Goal: Task Accomplishment & Management: Complete application form

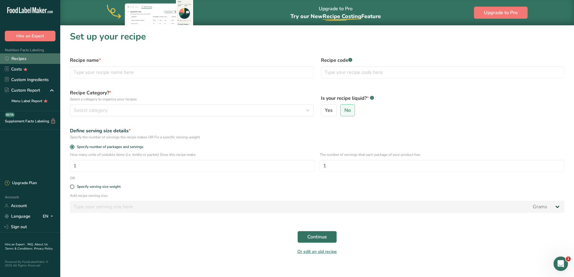
click at [17, 60] on link "Recipes" at bounding box center [30, 58] width 60 height 11
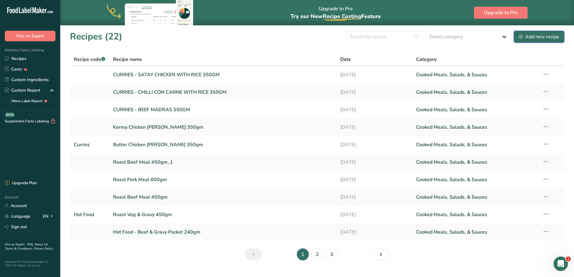
click at [536, 33] on button "Add new recipe" at bounding box center [539, 37] width 51 height 12
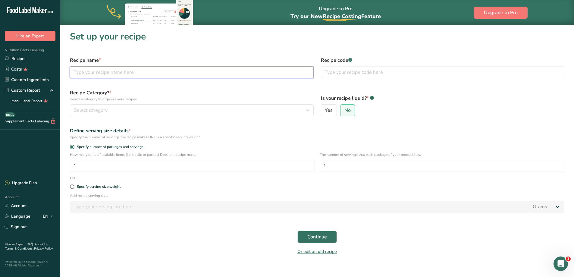
click at [99, 75] on input "text" at bounding box center [192, 72] width 244 height 12
type input "x"
type input "c"
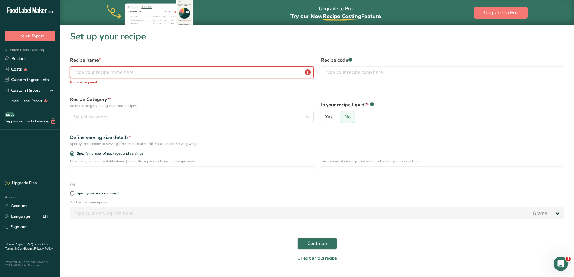
type input "c"
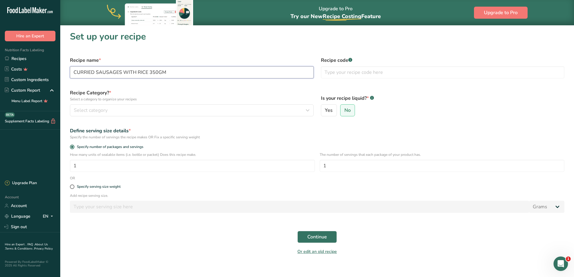
type input "CURRIED SAUSAGES WITH RICE 350GM"
type input "H"
type input "CURRIES"
click at [167, 109] on div "Select category" at bounding box center [190, 110] width 232 height 7
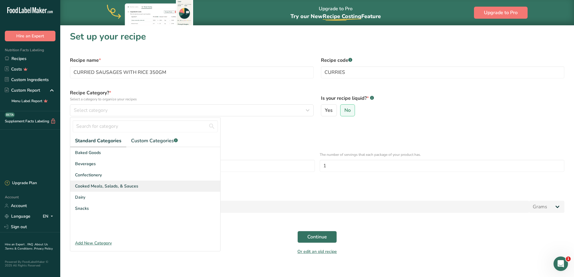
click at [135, 187] on span "Cooked Meals, Salads, & Sauces" at bounding box center [106, 186] width 63 height 6
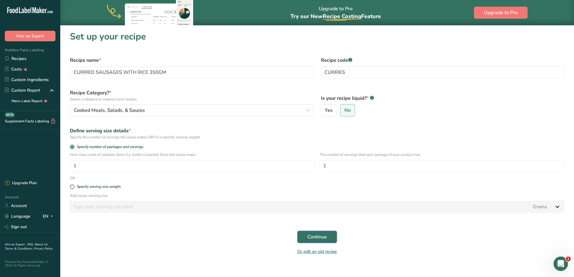
click at [307, 241] on button "Continue" at bounding box center [316, 237] width 39 height 12
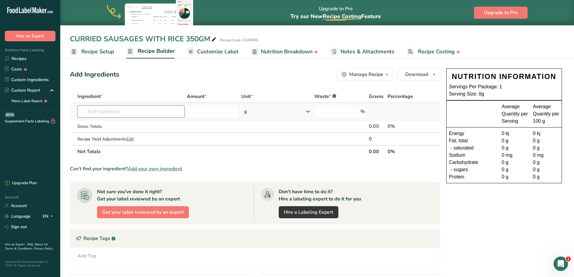
click at [105, 117] on input "text" at bounding box center [130, 111] width 107 height 12
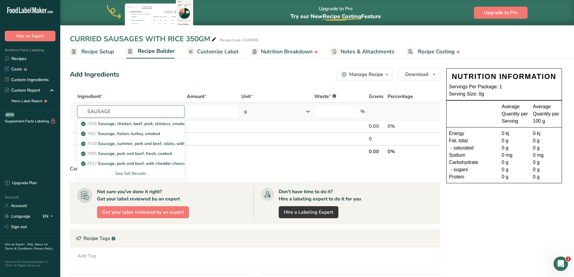
type input "SAUSAGE"
click at [130, 171] on div "See full Results" at bounding box center [130, 173] width 97 height 6
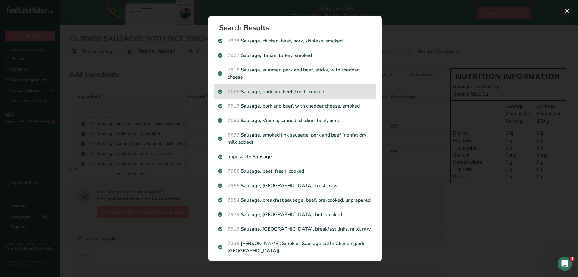
click at [327, 93] on p "7065 Sausage, pork and beef, fresh, cooked" at bounding box center [295, 91] width 154 height 7
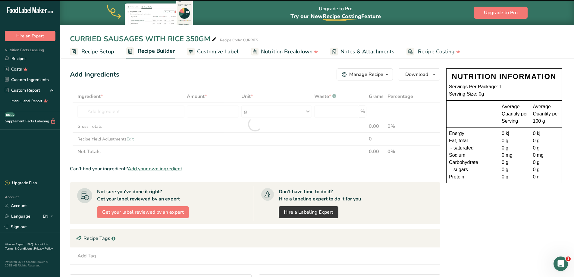
type input "0"
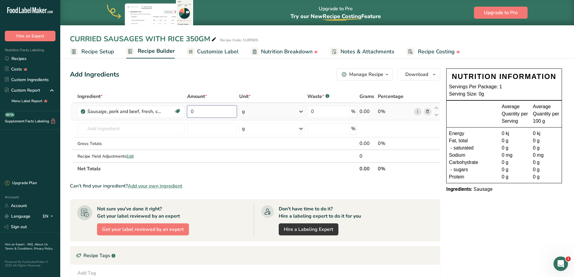
drag, startPoint x: 207, startPoint y: 115, endPoint x: 170, endPoint y: 104, distance: 38.5
click at [170, 104] on tr "Sausage, pork and beef, fresh, cooked Dairy free Gluten free Soy free 0 g Porti…" at bounding box center [255, 111] width 370 height 17
type input "1000"
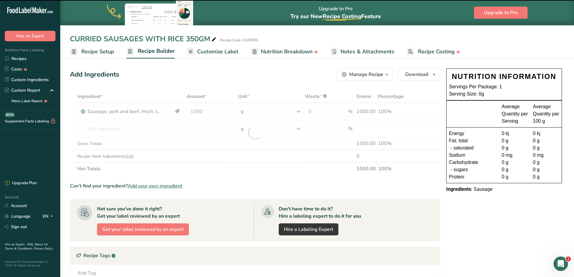
click at [78, 108] on div at bounding box center [255, 132] width 370 height 85
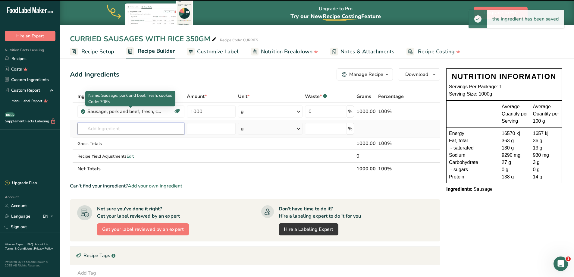
click at [114, 129] on input "text" at bounding box center [130, 129] width 107 height 12
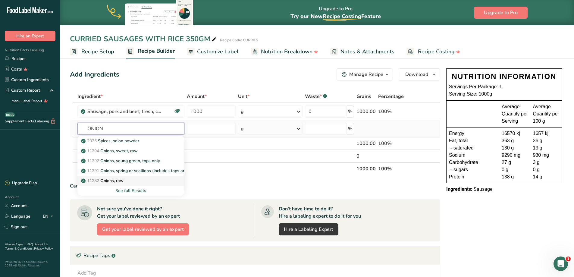
type input "ONION"
click at [133, 180] on div "11282 Onions, raw" at bounding box center [126, 180] width 88 height 6
type input "Onions, raw"
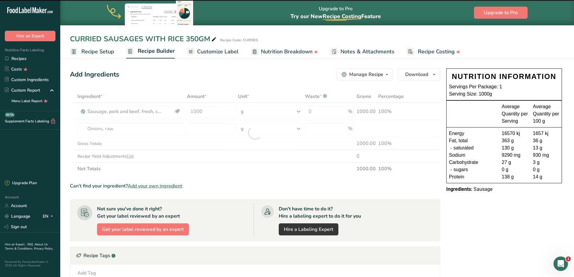
type input "0"
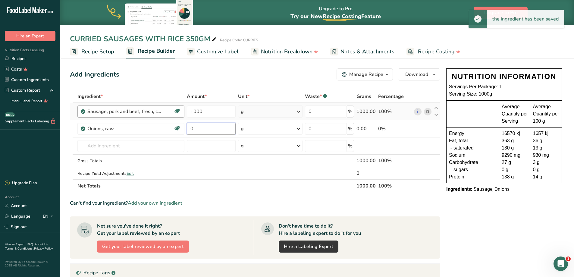
drag, startPoint x: 201, startPoint y: 128, endPoint x: 163, endPoint y: 110, distance: 41.9
click at [163, 114] on tbody "Sausage, pork and beef, fresh, cooked Dairy free Gluten free Soy free 1000 g Po…" at bounding box center [255, 141] width 370 height 76
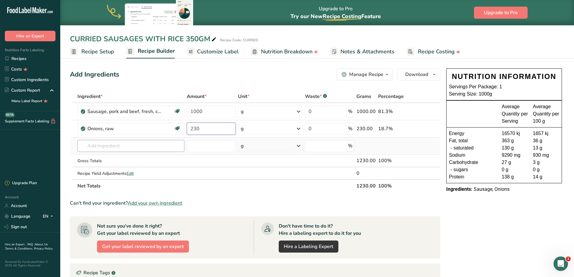
type input "230"
click at [132, 142] on div "Ingredient * Amount * Unit * Waste * .a-a{fill:#347362;}.b-a{fill:#fff;} Grams …" at bounding box center [255, 141] width 370 height 102
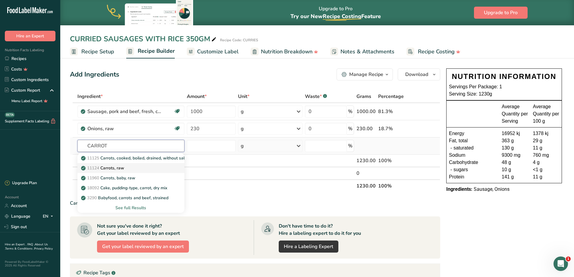
type input "CARROT"
click at [130, 167] on div "11124 [GEOGRAPHIC_DATA], raw" at bounding box center [126, 168] width 88 height 6
type input "Carrots, raw"
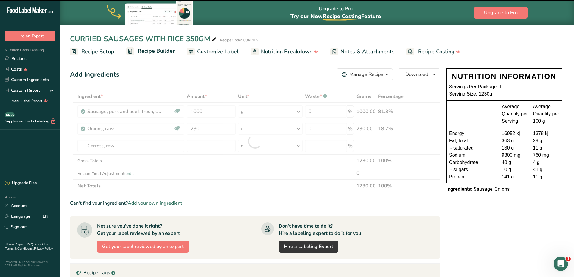
type input "0"
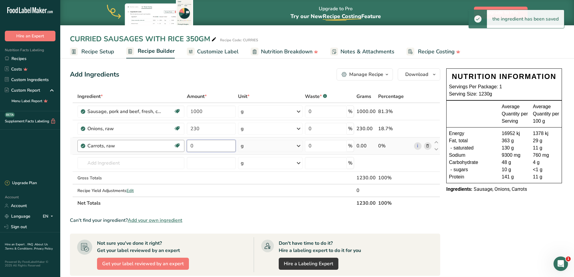
drag, startPoint x: 199, startPoint y: 144, endPoint x: 165, endPoint y: 145, distance: 34.1
click at [164, 146] on tr "Carrots, raw Dairy free Gluten free Vegan Vegetarian Soy free 0 g Portions 1 la…" at bounding box center [255, 145] width 370 height 17
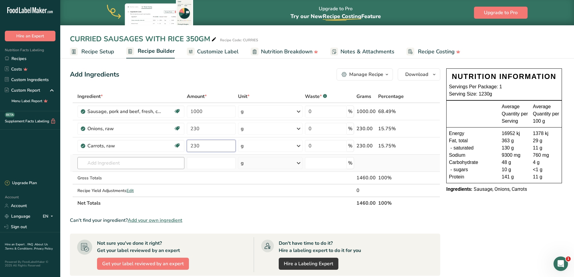
type input "230"
click at [148, 161] on div "Ingredient * Amount * Unit * Waste * .a-a{fill:#347362;}.b-a{fill:#fff;} Grams …" at bounding box center [255, 149] width 370 height 119
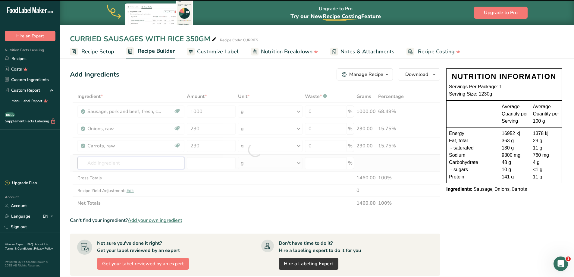
type input "C"
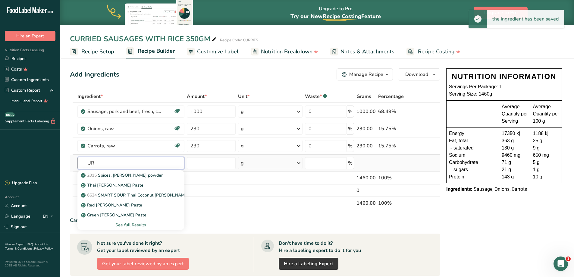
type input "U"
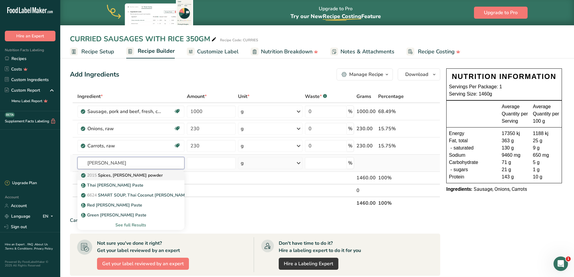
type input "[PERSON_NAME]"
click at [142, 175] on div "2015 Spices, [PERSON_NAME] powder" at bounding box center [126, 175] width 88 height 6
type input "Spices, [PERSON_NAME] powder"
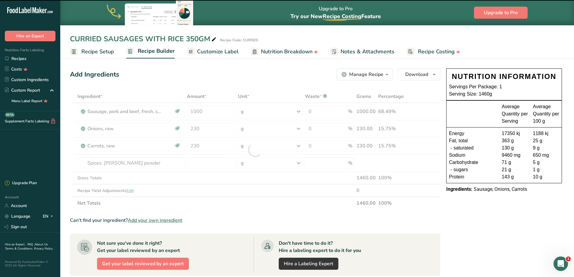
type input "0"
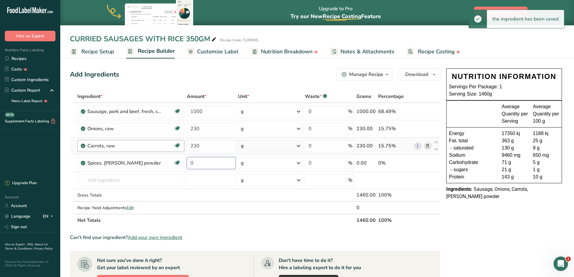
drag, startPoint x: 198, startPoint y: 161, endPoint x: 179, endPoint y: 144, distance: 25.4
click at [172, 154] on tbody "Sausage, pork and beef, fresh, cooked Dairy free Gluten free Soy free 1000 g Po…" at bounding box center [255, 158] width 370 height 111
type input "30"
click at [114, 182] on div "Ingredient * Amount * Unit * Waste * .a-a{fill:#347362;}.b-a{fill:#fff;} Grams …" at bounding box center [255, 158] width 370 height 136
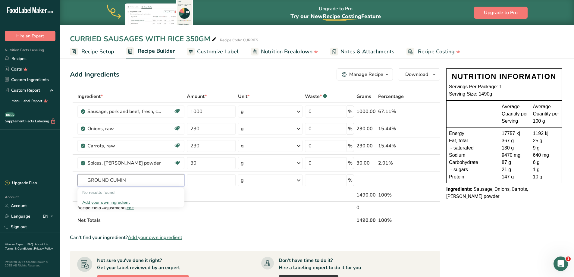
drag, startPoint x: 110, startPoint y: 179, endPoint x: 45, endPoint y: 150, distance: 70.8
click at [48, 156] on div ".a-20{fill:#fff;} Hire an Expert Nutrition Facts Labeling Recipes Costs Custom …" at bounding box center [287, 214] width 574 height 428
type input "CUMIN"
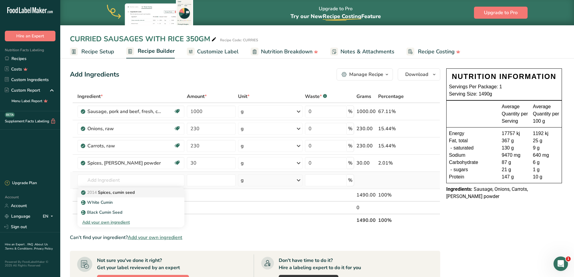
click at [149, 191] on div "2014 Spices, cumin seed" at bounding box center [126, 192] width 88 height 6
type input "Spices, cumin seed"
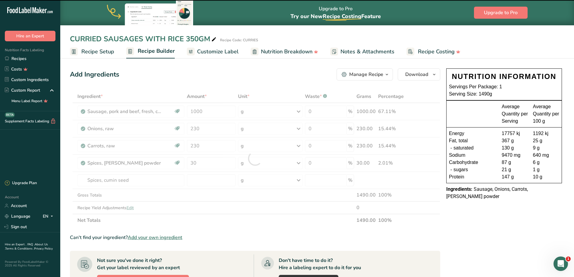
type input "0"
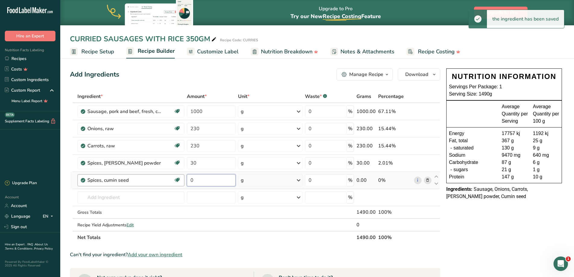
drag, startPoint x: 203, startPoint y: 182, endPoint x: 181, endPoint y: 176, distance: 22.2
click at [182, 176] on tr "Spices, cumin seed Dairy free Gluten free Vegan Vegetarian Soy free 0 g Portion…" at bounding box center [255, 180] width 370 height 17
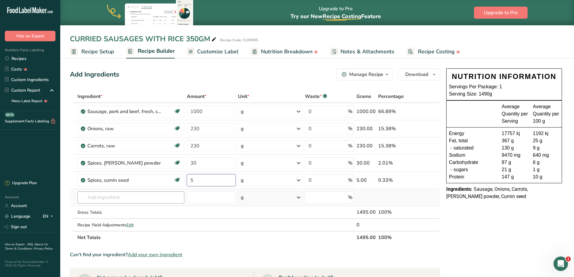
type input "5"
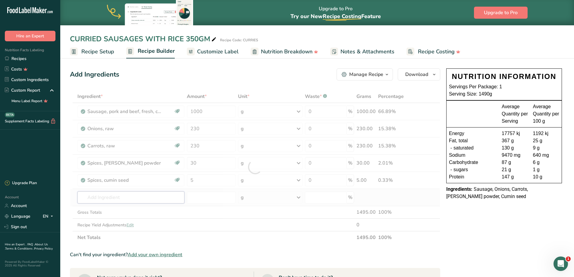
click at [114, 195] on div "Ingredient * Amount * Unit * Waste * .a-a{fill:#347362;}.b-a{fill:#fff;} Grams …" at bounding box center [255, 167] width 370 height 154
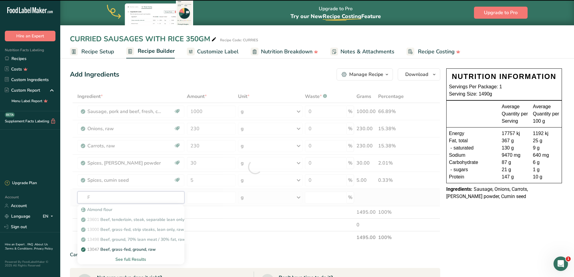
type input "FL"
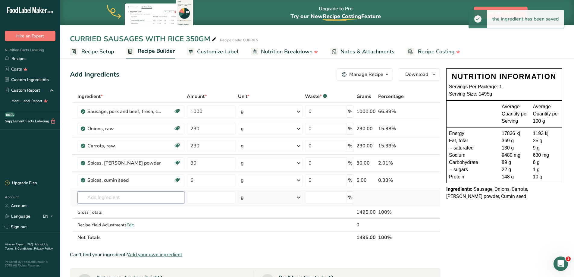
type input "O"
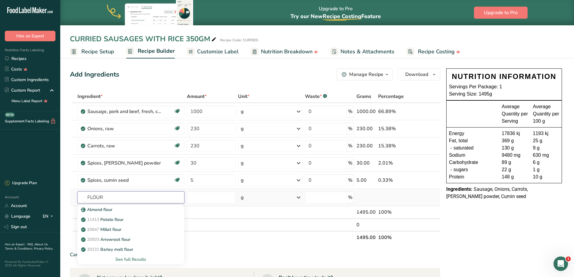
type input "FLOUR"
click at [135, 258] on div "See full Results" at bounding box center [130, 259] width 97 height 6
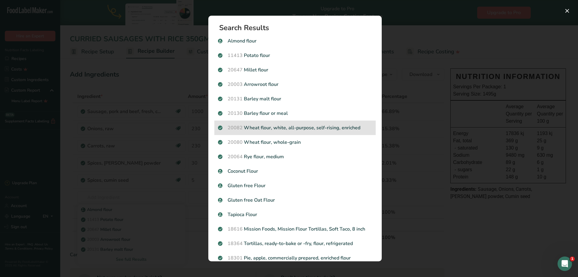
click at [302, 129] on p "20082 Wheat flour, white, all-purpose, self-rising, enriched" at bounding box center [295, 127] width 154 height 7
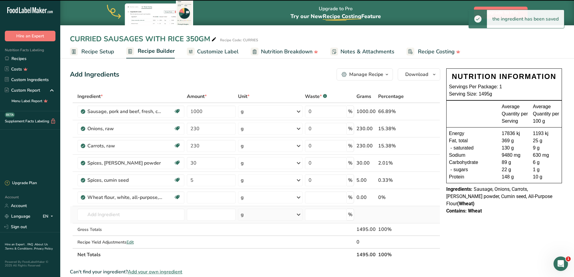
type input "0"
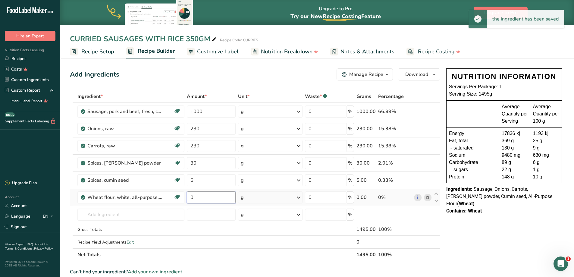
drag, startPoint x: 206, startPoint y: 199, endPoint x: 189, endPoint y: 191, distance: 18.9
click at [189, 192] on input "0" at bounding box center [211, 197] width 49 height 12
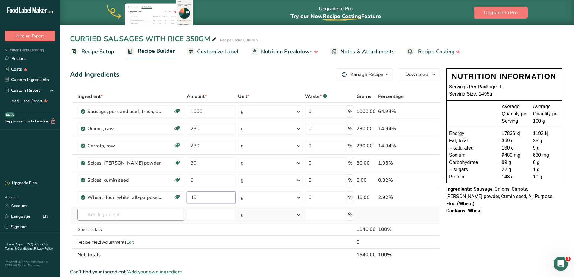
type input "45"
click at [141, 213] on div "Ingredient * Amount * Unit * Waste * .a-a{fill:#347362;}.b-a{fill:#fff;} Grams …" at bounding box center [255, 175] width 370 height 171
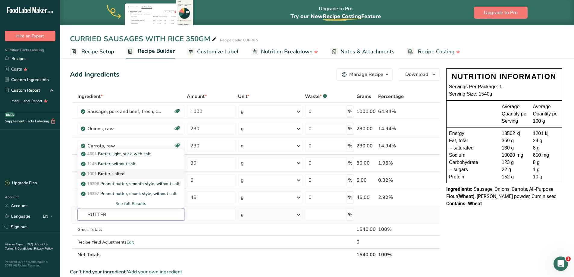
type input "BUTTER"
click at [133, 174] on div "1001 Butter, salted" at bounding box center [126, 173] width 88 height 6
type input "Butter, salted"
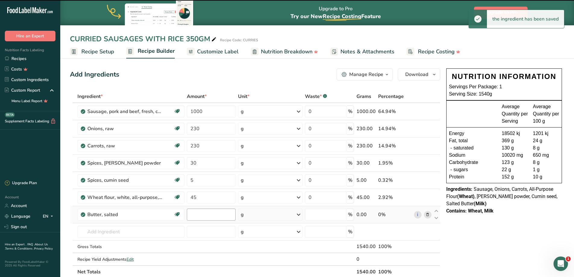
type input "0"
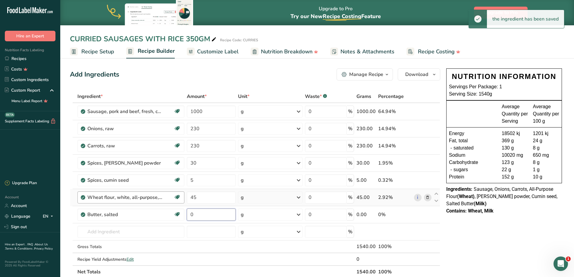
drag, startPoint x: 199, startPoint y: 216, endPoint x: 168, endPoint y: 201, distance: 34.1
click at [169, 202] on tbody "Sausage, pork and beef, fresh, cooked Dairy free Gluten free Soy free 1000 g Po…" at bounding box center [255, 184] width 370 height 162
type input "30"
click at [104, 233] on input "text" at bounding box center [130, 232] width 107 height 12
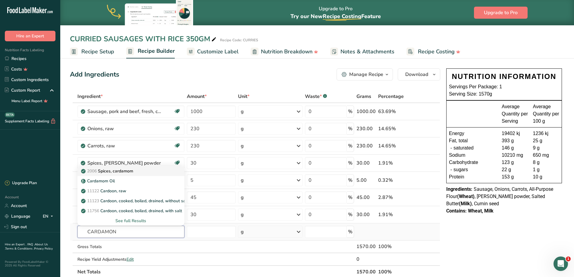
type input "CARDAMON"
click at [129, 173] on p "2006 Spices, cardamom" at bounding box center [107, 171] width 51 height 6
type input "Spices, cardamom"
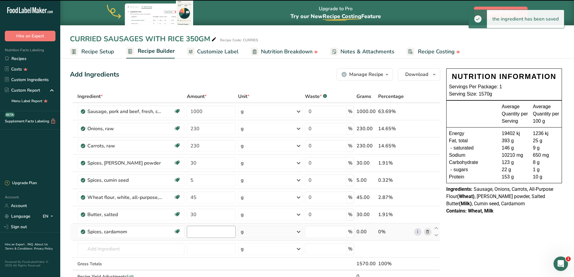
type input "0"
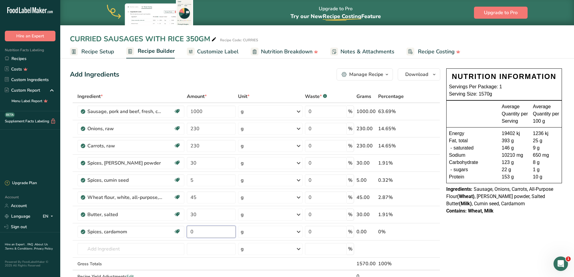
drag, startPoint x: 196, startPoint y: 229, endPoint x: 170, endPoint y: 222, distance: 27.0
click at [170, 223] on tbody "Sausage, pork and beef, fresh, cooked Dairy free Gluten free Soy free 1000 g Po…" at bounding box center [255, 192] width 370 height 179
type input "10"
click at [129, 250] on div "Ingredient * Amount * Unit * Waste * .a-a{fill:#347362;}.b-a{fill:#fff;} Grams …" at bounding box center [255, 192] width 370 height 205
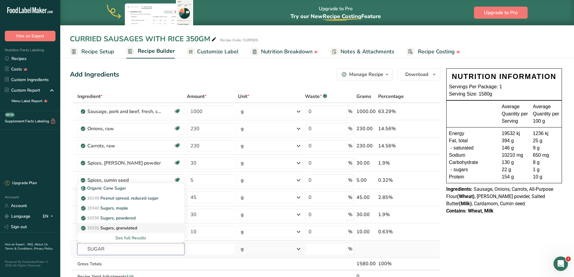
type input "SUGAR"
click at [151, 229] on div "19335 [GEOGRAPHIC_DATA], granulated" at bounding box center [126, 228] width 88 height 6
type input "Sugars, granulated"
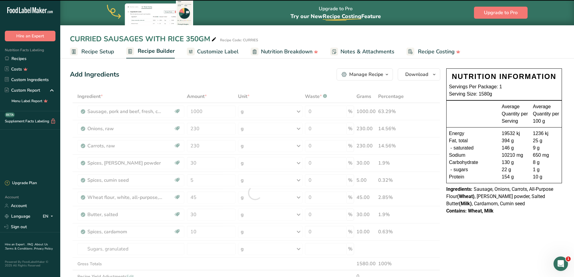
type input "0"
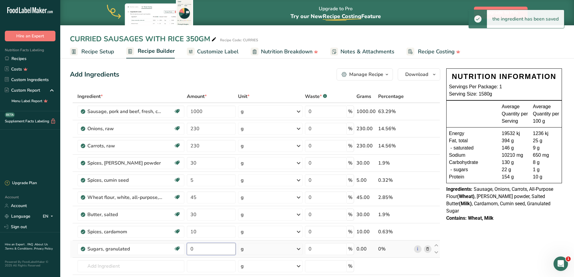
drag, startPoint x: 204, startPoint y: 247, endPoint x: 185, endPoint y: 241, distance: 19.6
click at [186, 241] on td "0" at bounding box center [211, 248] width 51 height 17
type input "5"
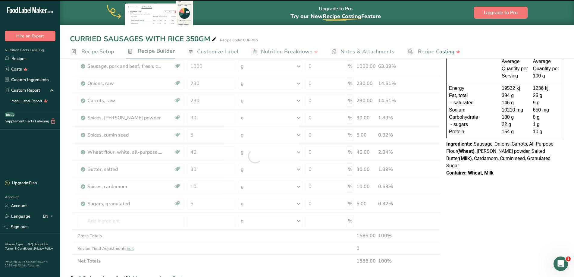
scroll to position [60, 0]
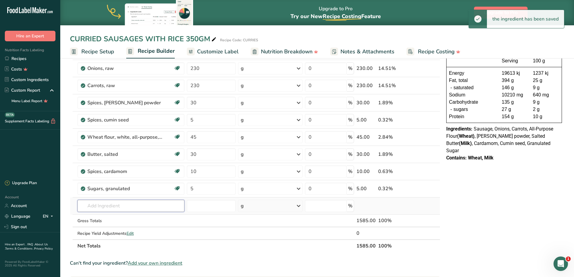
click at [117, 208] on input "text" at bounding box center [130, 206] width 107 height 12
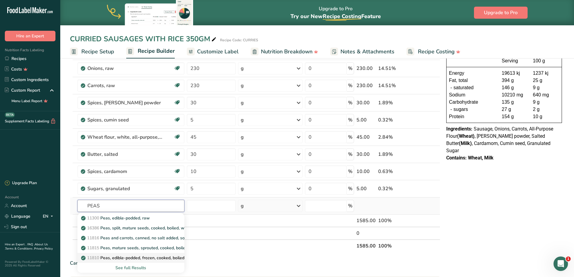
type input "PEAS"
click at [158, 261] on link "11810 Peas, edible-podded, frozen, cooked, boiled, drained, with salt" at bounding box center [130, 258] width 107 height 10
type input "Peas, edible-podded, frozen, cooked, boiled, drained, with salt"
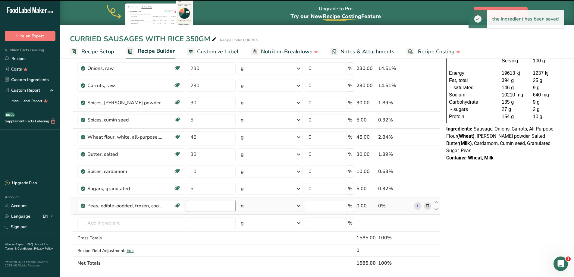
type input "0"
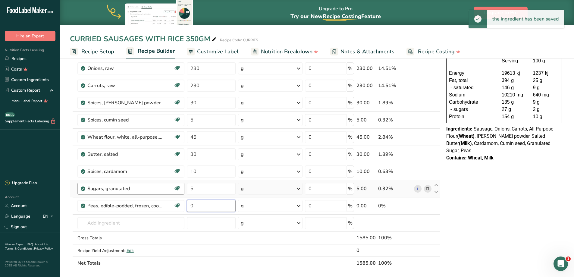
drag, startPoint x: 202, startPoint y: 208, endPoint x: 169, endPoint y: 193, distance: 36.8
click at [169, 198] on tr "Peas, edible-podded, frozen, cooked, boiled, drained, with salt Plant-based Pro…" at bounding box center [255, 205] width 370 height 17
type input "150"
click at [123, 220] on input "text" at bounding box center [130, 223] width 107 height 12
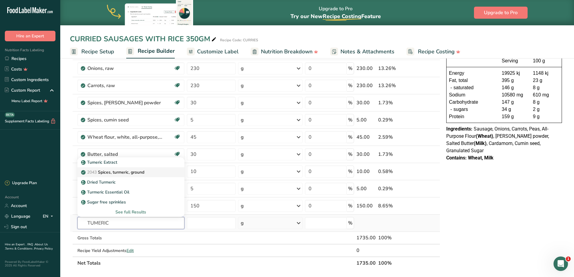
type input "TUMERIC"
click at [119, 173] on p "2043 Spices, turmeric, ground" at bounding box center [113, 172] width 62 height 6
type input "Spices, turmeric, ground"
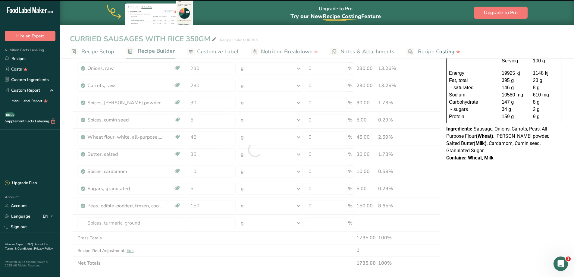
type input "0"
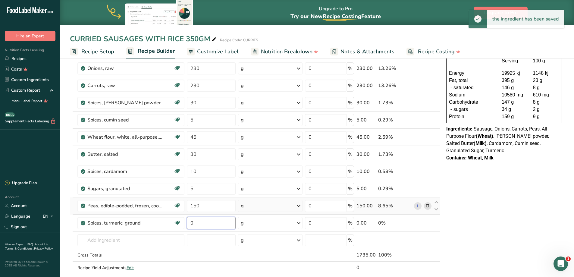
drag, startPoint x: 199, startPoint y: 222, endPoint x: 163, endPoint y: 213, distance: 37.6
click at [163, 216] on tr "Spices, turmeric, ground Source of Antioxidants Dairy free Gluten free Vegan Ve…" at bounding box center [255, 222] width 370 height 17
type input "3"
click at [108, 240] on input "text" at bounding box center [130, 240] width 107 height 12
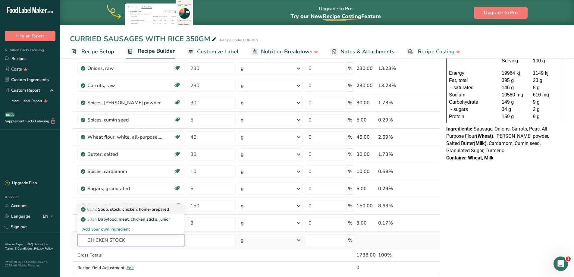
type input "CHICKEN STOCK"
click at [127, 210] on p "6172 Soup, stock, chicken, home-prepared" at bounding box center [125, 209] width 87 height 6
type input "Soup, stock, chicken, home-prepared"
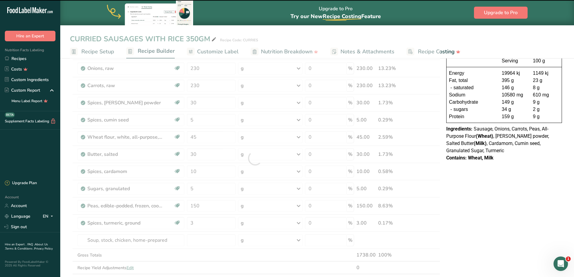
type input "0"
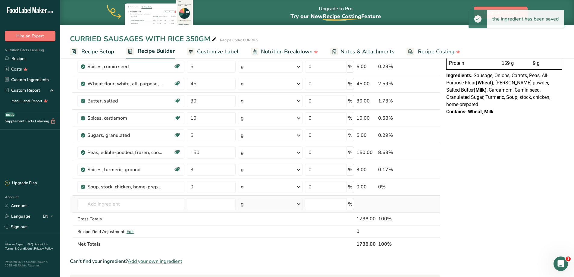
scroll to position [120, 0]
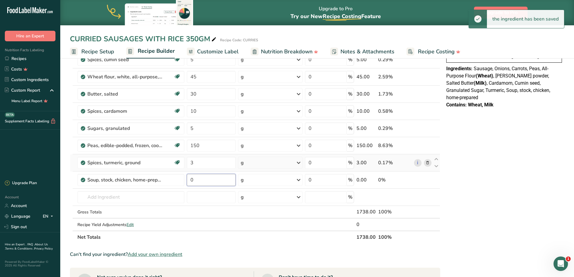
drag, startPoint x: 205, startPoint y: 182, endPoint x: 179, endPoint y: 169, distance: 29.4
click at [179, 170] on tbody "Sausage, pork and beef, fresh, cooked Dairy free Gluten free Soy free 1000 g Po…" at bounding box center [255, 107] width 370 height 248
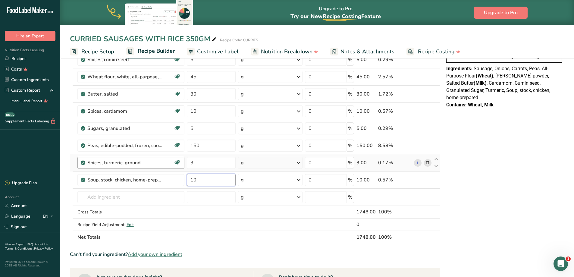
type input "10"
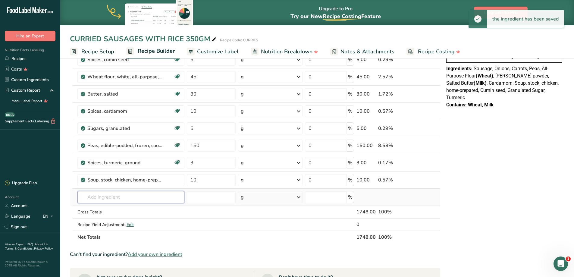
click at [113, 198] on input "text" at bounding box center [130, 197] width 107 height 12
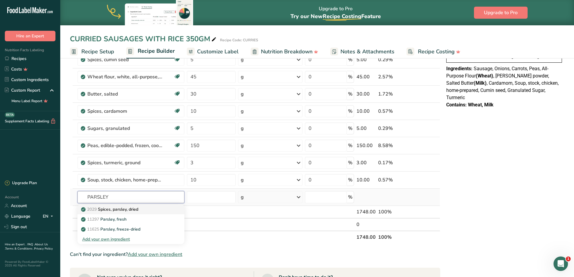
type input "PARSLEY"
click at [121, 213] on link "2029 Spices, parsley, dried" at bounding box center [130, 209] width 107 height 10
type input "Spices, parsley, dried"
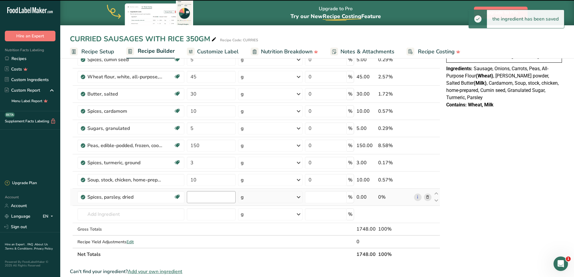
type input "0"
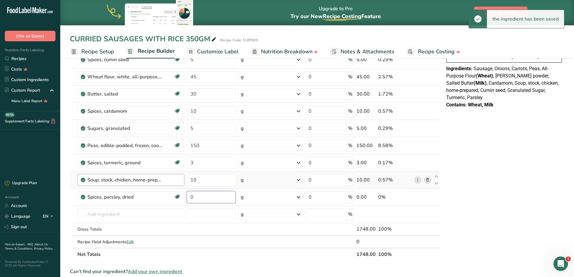
drag, startPoint x: 204, startPoint y: 195, endPoint x: 169, endPoint y: 178, distance: 39.1
click at [169, 183] on tbody "Sausage, pork and beef, fresh, cooked Dairy free Gluten free Soy free 1000 g Po…" at bounding box center [255, 115] width 370 height 265
type input "4"
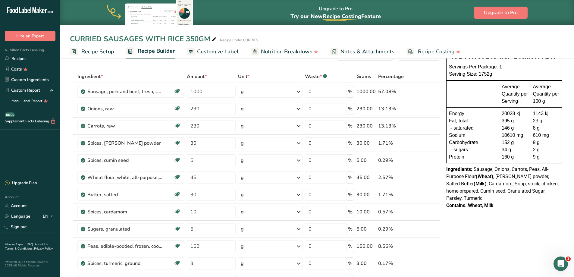
scroll to position [0, 0]
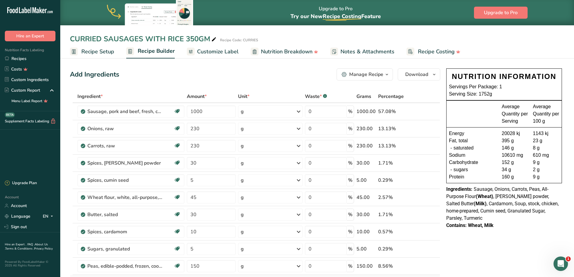
drag, startPoint x: 102, startPoint y: 52, endPoint x: 144, endPoint y: 275, distance: 227.5
click at [102, 51] on span "Recipe Setup" at bounding box center [97, 52] width 33 height 8
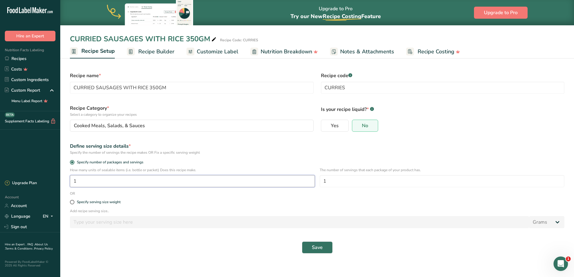
drag, startPoint x: 189, startPoint y: 180, endPoint x: 71, endPoint y: 192, distance: 119.0
click at [71, 192] on form "Recipe name * CURRIED SAUSAGES WITH RICE 350GM Recipe code .a-a{fill:#347362;}.…" at bounding box center [317, 162] width 502 height 189
type input "8"
click at [318, 249] on span "Save" at bounding box center [317, 247] width 11 height 7
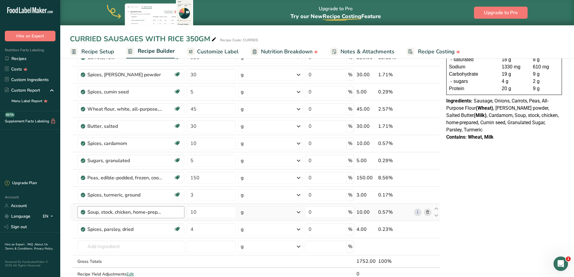
scroll to position [90, 0]
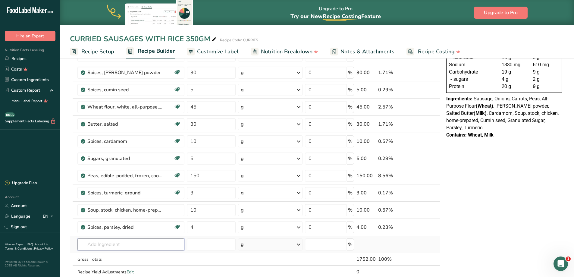
click at [117, 248] on input "text" at bounding box center [130, 244] width 107 height 12
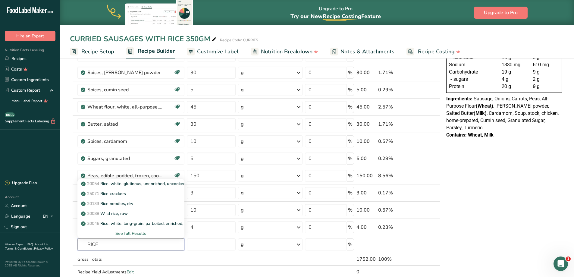
type input "RICE"
click at [126, 186] on p "20054 Rice, white, glutinous, unenriched, uncooked" at bounding box center [133, 183] width 103 height 6
type input "Rice, white, glutinous, unenriched, uncooked"
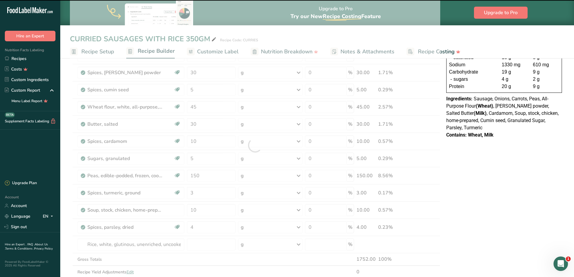
type input "0"
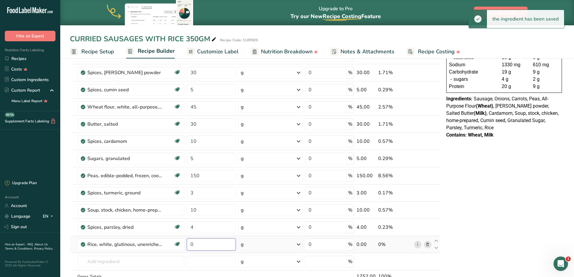
drag, startPoint x: 211, startPoint y: 245, endPoint x: 190, endPoint y: 239, distance: 21.9
click at [190, 239] on input "0" at bounding box center [211, 244] width 49 height 12
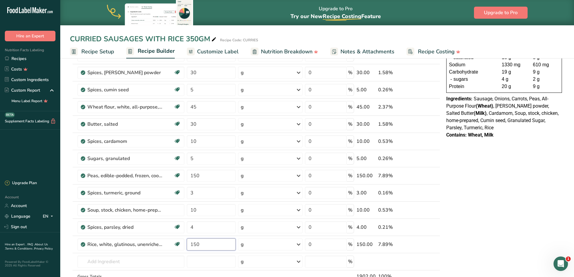
type input "150"
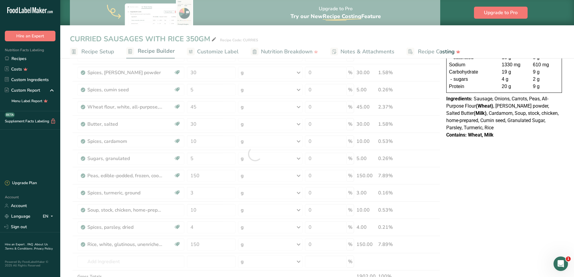
click at [464, 196] on div "NUTRITION INFORMATION Servings Per Package: 1 Serving Size: 219g Average Quanti…" at bounding box center [504, 238] width 120 height 524
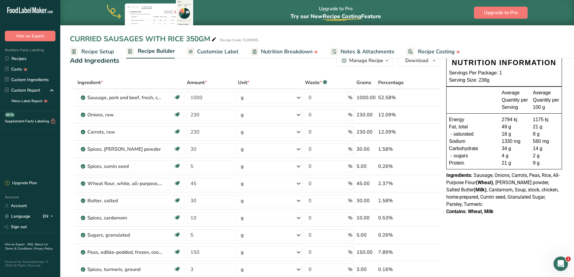
scroll to position [0, 0]
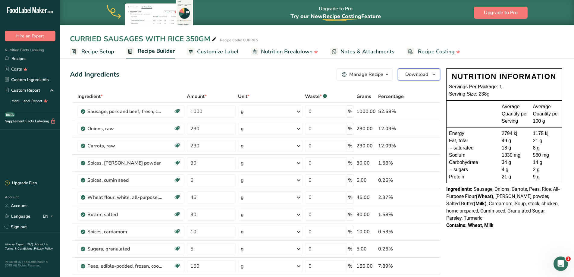
click at [433, 73] on icon "button" at bounding box center [434, 75] width 5 height 8
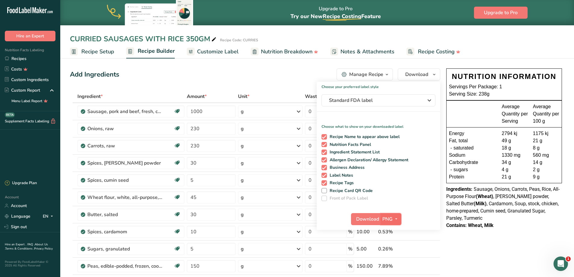
click at [381, 220] on button "PNG" at bounding box center [390, 219] width 21 height 12
click at [375, 222] on span "Download" at bounding box center [367, 218] width 23 height 7
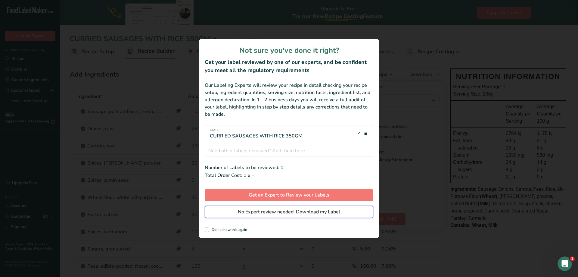
click at [260, 214] on span "No Expert review needed. Download my Label" at bounding box center [289, 211] width 102 height 7
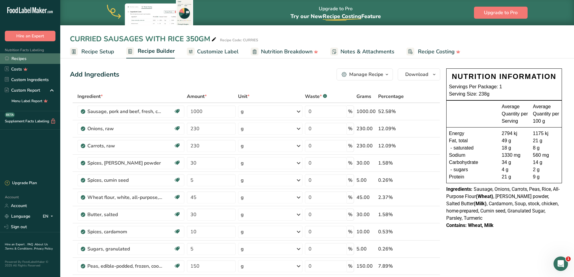
click at [20, 59] on link "Recipes" at bounding box center [30, 58] width 60 height 11
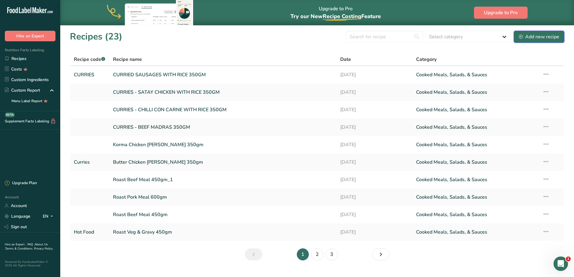
drag, startPoint x: 523, startPoint y: 39, endPoint x: 490, endPoint y: 55, distance: 36.2
click at [523, 39] on div "Add new recipe" at bounding box center [539, 36] width 40 height 7
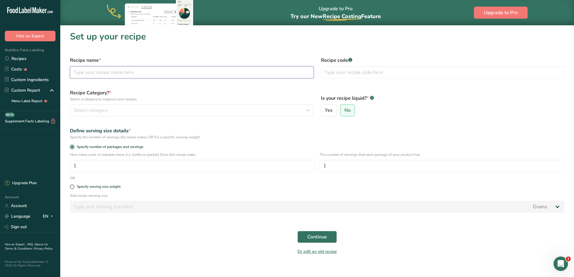
click at [96, 70] on input "text" at bounding box center [192, 72] width 244 height 12
type input "m"
type input "c"
type input "Cottage Pie 500gm"
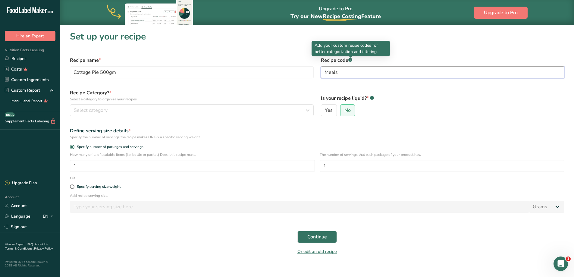
type input "Meals"
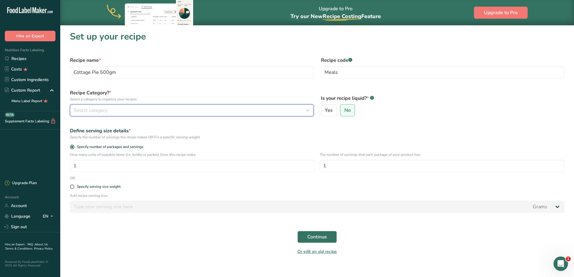
click at [160, 108] on div "Select category" at bounding box center [190, 110] width 232 height 7
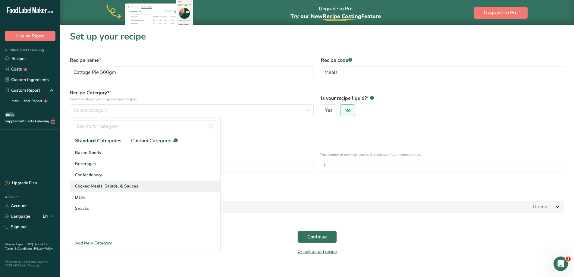
click at [132, 180] on div "Cooked Meals, Salads, & Sauces" at bounding box center [145, 185] width 150 height 11
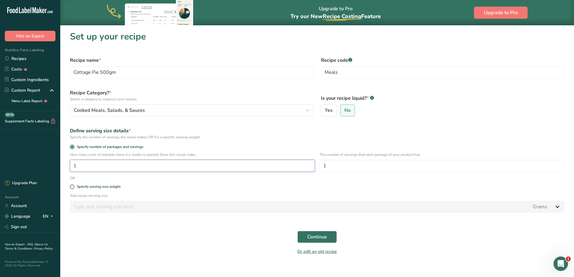
drag, startPoint x: 96, startPoint y: 166, endPoint x: 46, endPoint y: 160, distance: 49.8
click at [46, 160] on div ".a-20{fill:#fff;} Hire an Expert Nutrition Facts Labeling Recipes Costs Custom …" at bounding box center [287, 142] width 574 height 284
type input "4"
click at [323, 236] on span "Continue" at bounding box center [317, 236] width 20 height 7
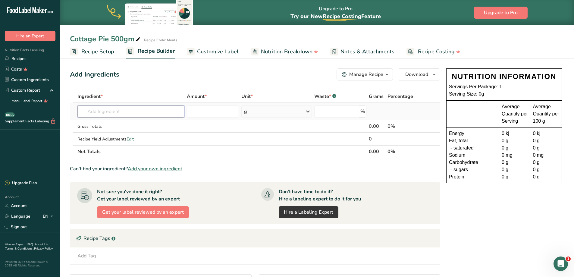
click at [119, 110] on input "text" at bounding box center [130, 111] width 107 height 12
type input "beef mince"
click at [112, 132] on div "Add your own ingredient" at bounding box center [130, 133] width 97 height 6
click at [112, 110] on input "text" at bounding box center [130, 111] width 107 height 12
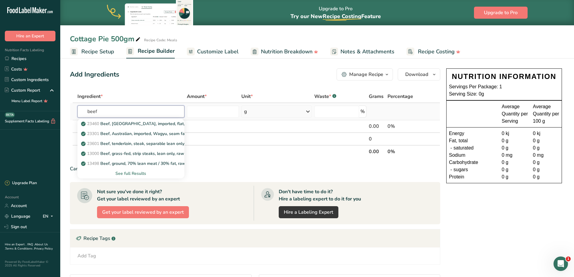
type input "beef"
click at [130, 174] on div "See full Results" at bounding box center [130, 173] width 97 height 6
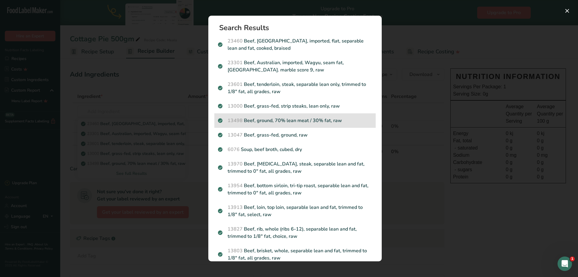
click at [324, 122] on p "13498 Beef, ground, 70% lean meat / 30% fat, raw" at bounding box center [295, 120] width 154 height 7
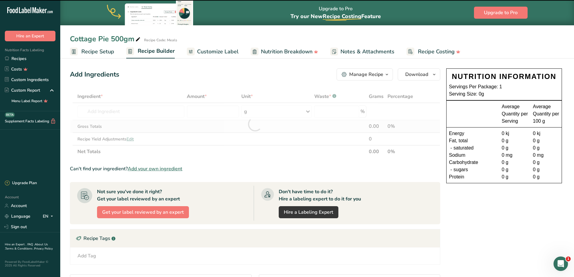
type input "0"
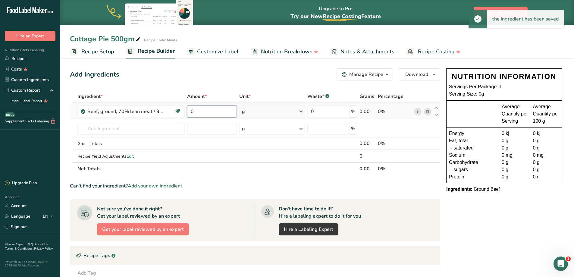
drag, startPoint x: 215, startPoint y: 113, endPoint x: 192, endPoint y: 103, distance: 25.2
click at [186, 109] on td "0" at bounding box center [212, 111] width 52 height 17
type input "1000"
click at [101, 127] on input "text" at bounding box center [130, 129] width 107 height 12
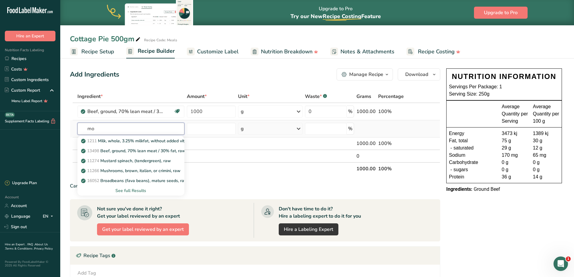
type input "m"
type input "v"
type input "m"
type input "frozen v"
click at [135, 190] on div "See full Results" at bounding box center [130, 190] width 97 height 6
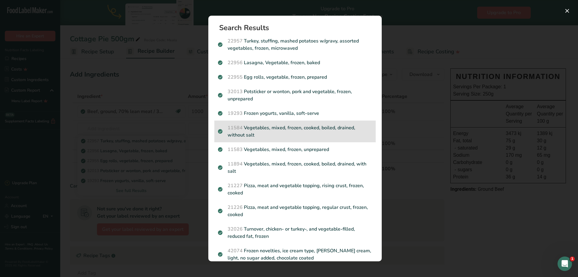
click at [343, 129] on p "11584 Vegetables, mixed, frozen, cooked, boiled, drained, without salt" at bounding box center [295, 131] width 154 height 14
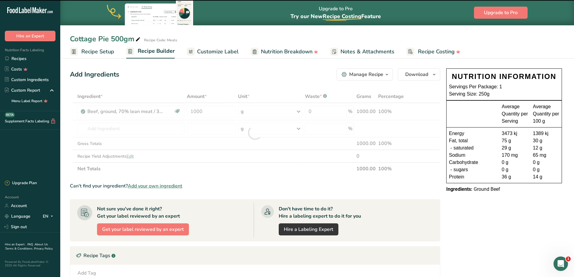
type input "0"
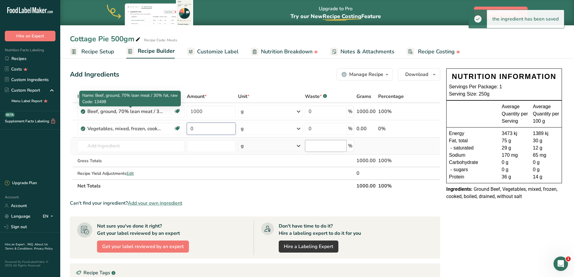
drag, startPoint x: 212, startPoint y: 130, endPoint x: 319, endPoint y: 140, distance: 107.5
click at [124, 111] on tbody "Beef, ground, 70% lean meat / 30% fat, raw Dairy free Gluten free Soy free 1000…" at bounding box center [255, 141] width 370 height 76
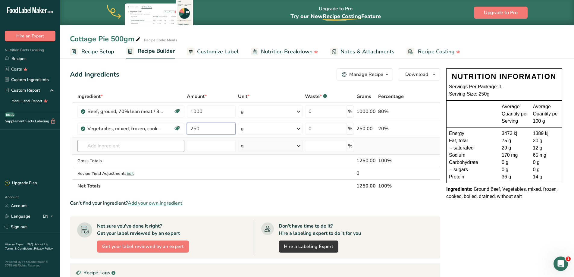
type input "250"
click at [156, 142] on div "Ingredient * Amount * Unit * Waste * .a-a{fill:#347362;}.b-a{fill:#fff;} Grams …" at bounding box center [255, 141] width 370 height 102
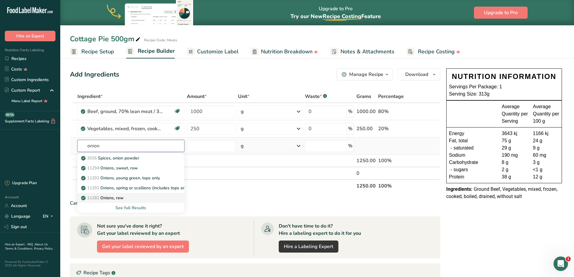
type input "onion"
click at [130, 197] on div "11282 Onions, raw" at bounding box center [126, 198] width 88 height 6
type input "Onions, raw"
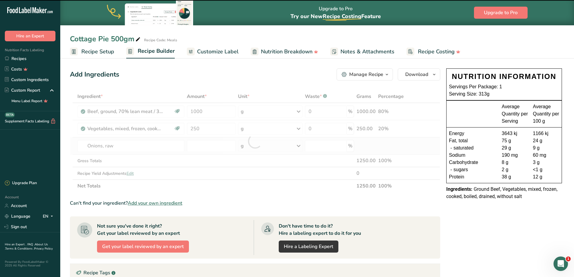
type input "0"
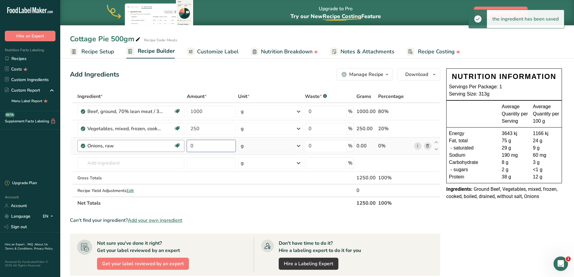
drag, startPoint x: 222, startPoint y: 147, endPoint x: 170, endPoint y: 148, distance: 52.1
click at [168, 149] on tr "Onions, raw Source of Antioxidants [MEDICAL_DATA] Effect Dairy free Gluten free…" at bounding box center [255, 145] width 370 height 17
type input "100"
click at [146, 164] on input "text" at bounding box center [130, 163] width 107 height 12
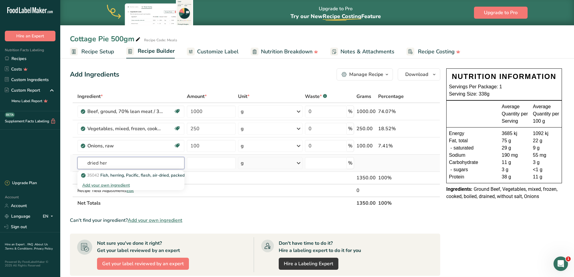
type input "dried her"
click at [116, 185] on div "Add your own ingredient" at bounding box center [130, 185] width 97 height 6
click at [127, 162] on input "text" at bounding box center [130, 163] width 107 height 12
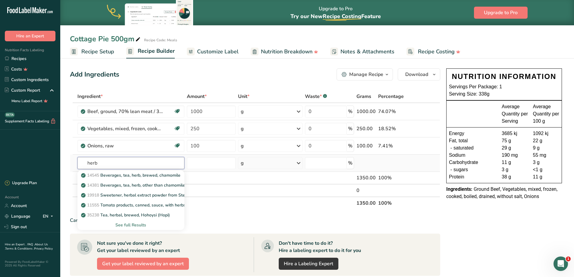
type input "herb"
click at [136, 223] on div "See full Results" at bounding box center [130, 225] width 97 height 6
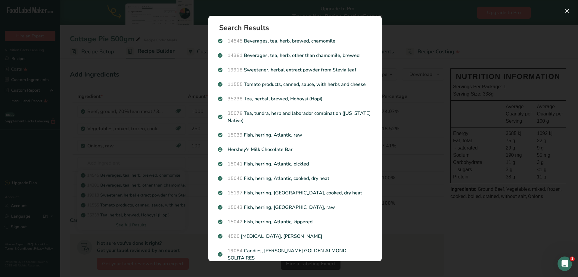
click at [449, 239] on div "Search results modal" at bounding box center [289, 138] width 578 height 277
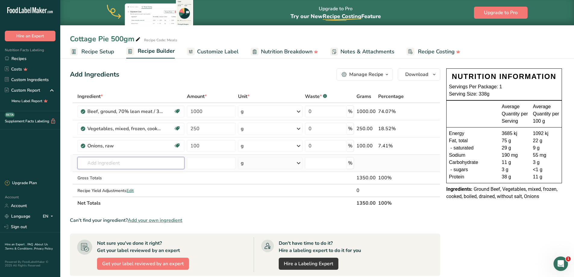
click at [139, 166] on input "text" at bounding box center [130, 163] width 107 height 12
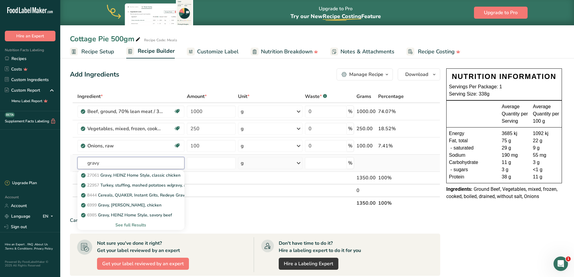
type input "gravy"
click at [139, 225] on div "See full Results" at bounding box center [130, 225] width 97 height 6
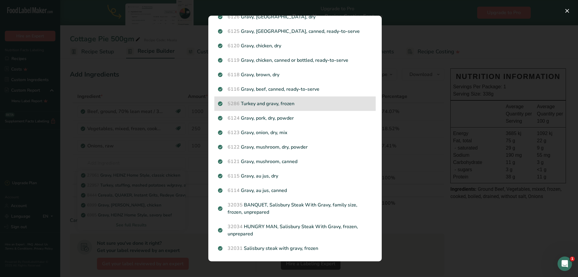
scroll to position [183, 0]
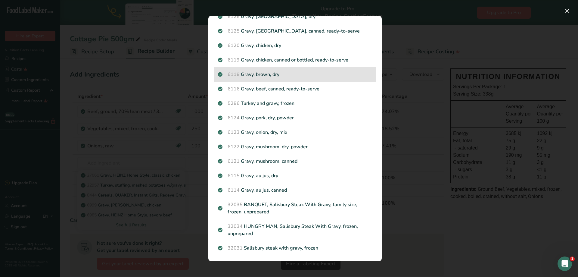
click at [283, 76] on p "6118 Gravy, brown, dry" at bounding box center [295, 74] width 154 height 7
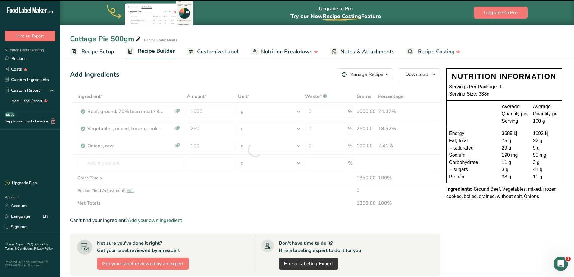
type input "0"
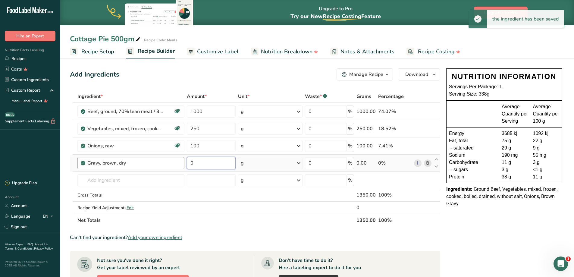
drag, startPoint x: 212, startPoint y: 163, endPoint x: 167, endPoint y: 158, distance: 45.8
click at [162, 161] on tr "Gravy, brown, dry 0 g Portions 1 tbsp Weight Units g kg mg See more Volume Unit…" at bounding box center [255, 163] width 370 height 17
type input "250"
click at [129, 178] on input "text" at bounding box center [130, 180] width 107 height 12
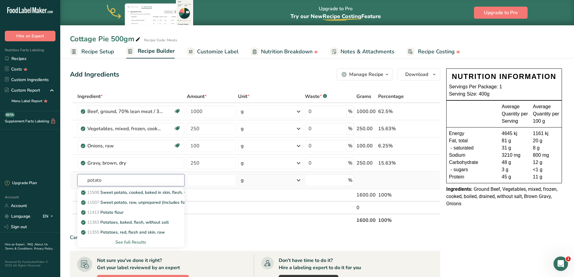
type input "potato"
click at [133, 240] on div "See full Results" at bounding box center [130, 242] width 97 height 6
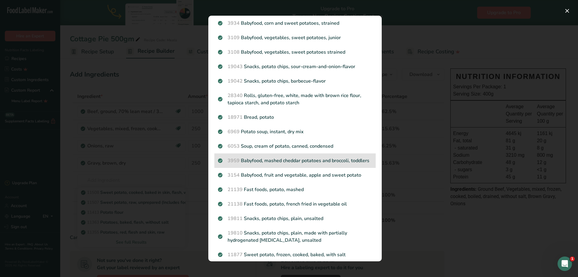
scroll to position [639, 0]
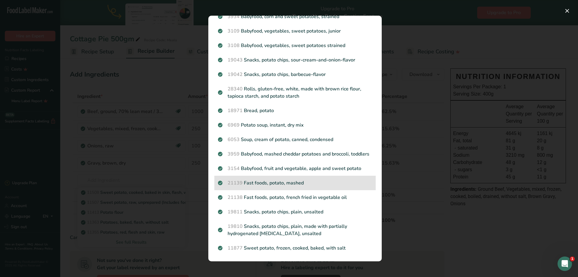
click at [316, 186] on p "21139 Fast foods, potato, mashed" at bounding box center [295, 182] width 154 height 7
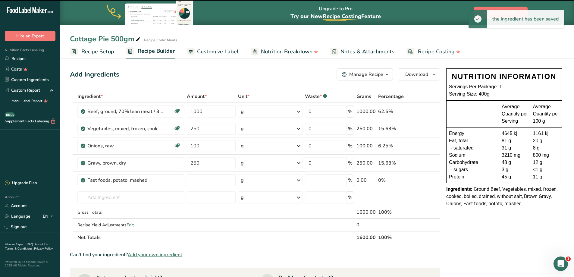
type input "0"
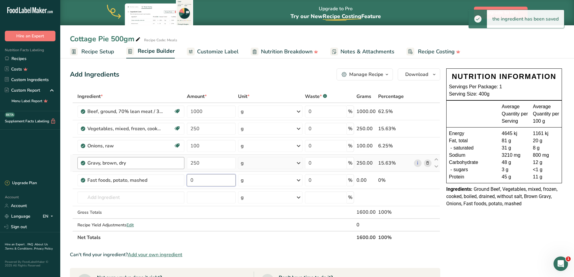
drag, startPoint x: 200, startPoint y: 177, endPoint x: 176, endPoint y: 167, distance: 26.0
click at [174, 169] on tbody "Beef, ground, 70% lean meat / 30% fat, raw Dairy free Gluten free Soy free 1000…" at bounding box center [255, 167] width 370 height 128
type input "350"
click at [115, 196] on input "text" at bounding box center [130, 197] width 107 height 12
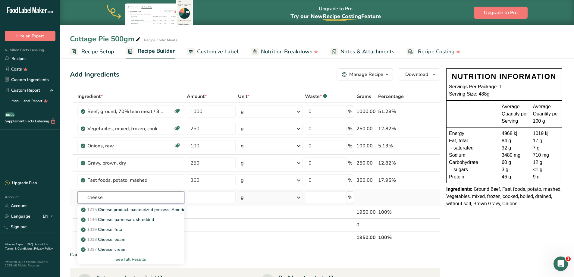
type input "cheese"
click at [137, 259] on div "See full Results" at bounding box center [130, 259] width 97 height 6
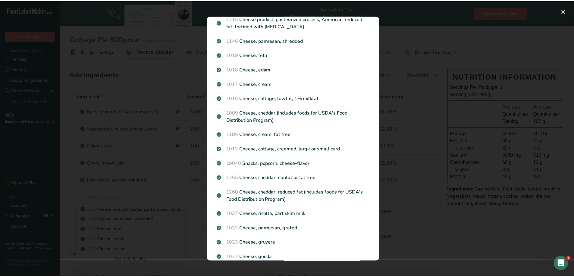
scroll to position [0, 0]
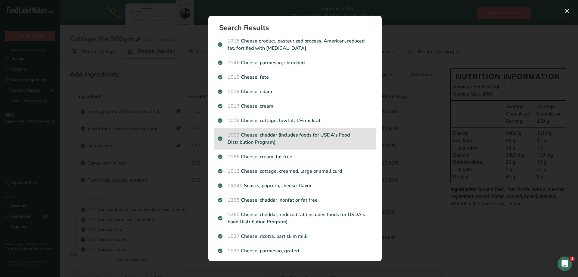
click at [292, 139] on p "1009 Cheese, cheddar (Includes foods for USDA's Food Distribution Program)" at bounding box center [295, 138] width 154 height 14
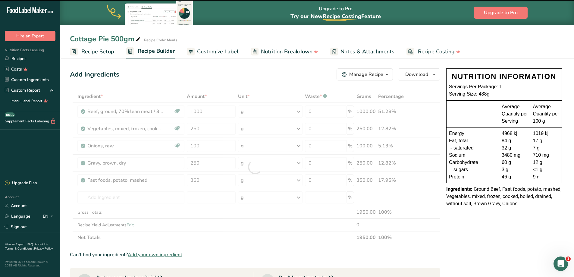
type input "0"
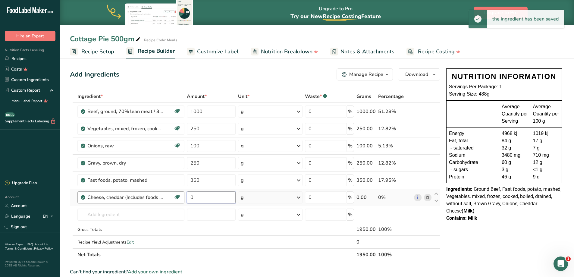
drag, startPoint x: 213, startPoint y: 196, endPoint x: 158, endPoint y: 192, distance: 55.6
click at [155, 192] on tr "Cheese, cheddar (Includes foods for USDA's Food Distribution Program) Gluten fr…" at bounding box center [255, 197] width 370 height 17
type input "80"
click at [114, 217] on input "text" at bounding box center [130, 214] width 107 height 12
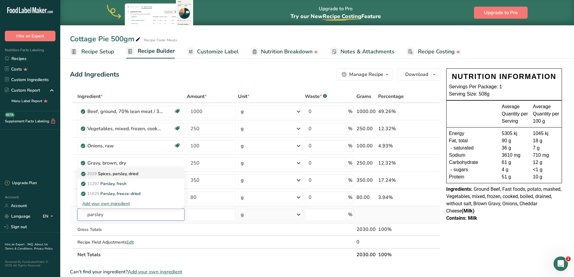
type input "parsley"
click at [130, 173] on p "2029 Spices, parsley, dried" at bounding box center [110, 173] width 56 height 6
type input "Spices, parsley, dried"
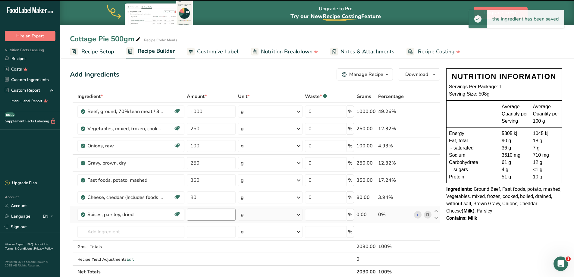
type input "0"
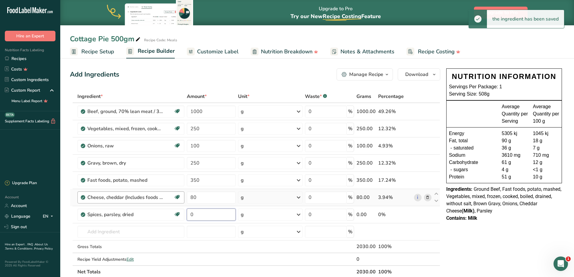
drag, startPoint x: 207, startPoint y: 215, endPoint x: 153, endPoint y: 195, distance: 57.6
click at [164, 195] on tbody "Beef, ground, 70% lean meat / 30% fat, raw Dairy free Gluten free Soy free 1000…" at bounding box center [255, 184] width 370 height 162
drag, startPoint x: 202, startPoint y: 213, endPoint x: 157, endPoint y: 193, distance: 48.5
click at [158, 198] on tbody "Beef, ground, 70% lean meat / 30% fat, raw Dairy free Gluten free Soy free 1000…" at bounding box center [255, 184] width 370 height 162
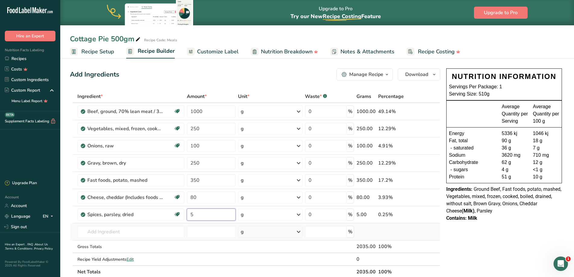
type input "5"
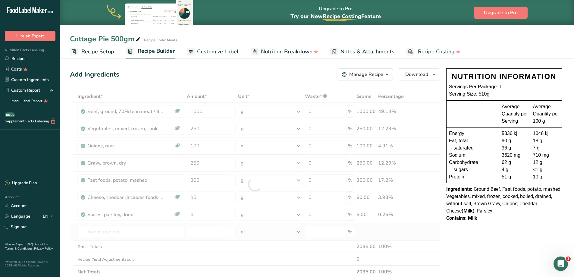
click at [429, 233] on div "Ingredient * Amount * Unit * Waste * .a-a{fill:#347362;}.b-a{fill:#fff;} Grams …" at bounding box center [255, 184] width 370 height 188
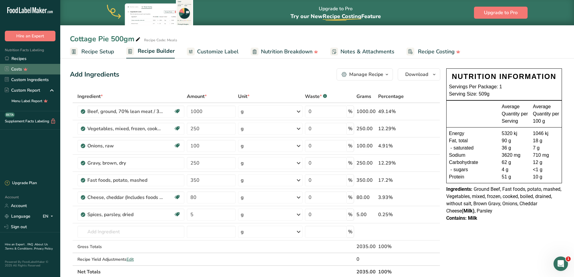
click at [16, 59] on link "Recipes" at bounding box center [30, 58] width 60 height 11
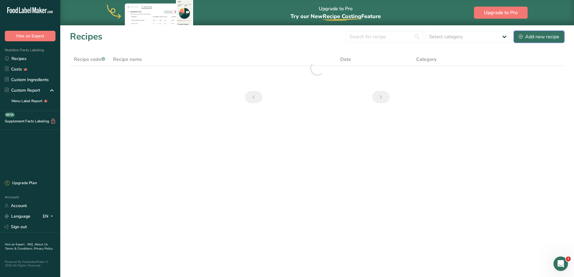
click at [524, 37] on div "Add new recipe" at bounding box center [539, 36] width 40 height 7
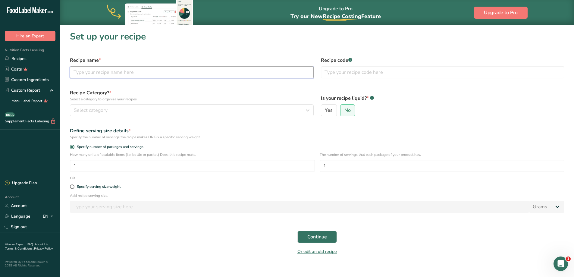
click at [123, 69] on input "text" at bounding box center [192, 72] width 244 height 12
type input "p"
type input "Potato Bake 600gm"
click at [356, 72] on input "text" at bounding box center [443, 72] width 244 height 12
type input "Meals"
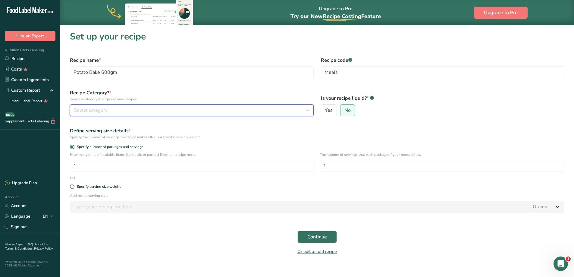
click at [161, 108] on div "Select category" at bounding box center [190, 110] width 232 height 7
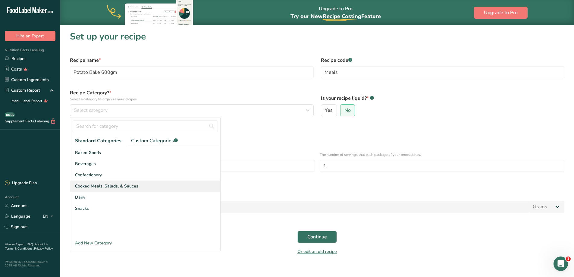
click at [128, 184] on span "Cooked Meals, Salads, & Sauces" at bounding box center [106, 186] width 63 height 6
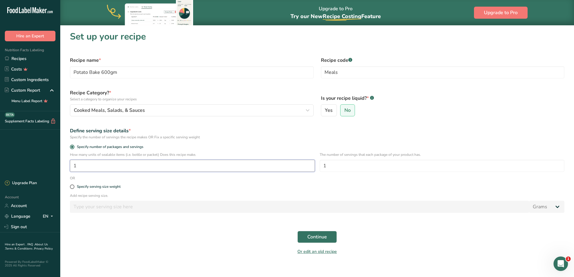
drag, startPoint x: 151, startPoint y: 166, endPoint x: 51, endPoint y: 168, distance: 100.0
click at [51, 168] on div ".a-20{fill:#fff;} Hire an Expert Nutrition Facts Labeling Recipes Costs Custom …" at bounding box center [287, 142] width 574 height 284
type input "3"
click at [316, 235] on span "Continue" at bounding box center [317, 236] width 20 height 7
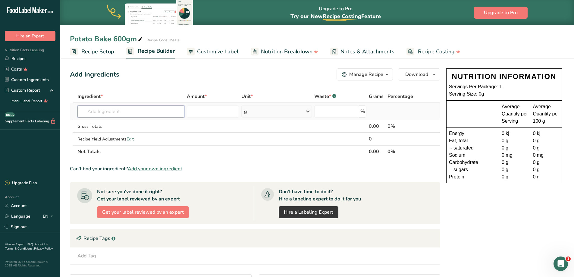
click at [126, 114] on input "text" at bounding box center [130, 111] width 107 height 12
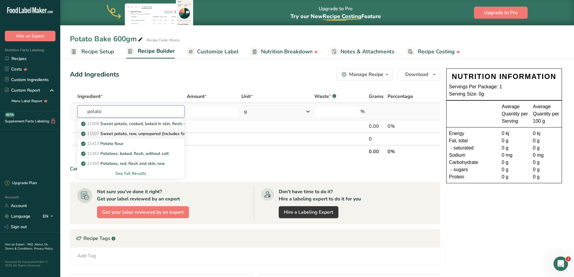
type input "potato"
click at [164, 135] on p "11507 Sweet potato, raw, unprepared (Includes foods for USDA's Food Distributio…" at bounding box center [175, 133] width 186 height 6
type input "Sweet potato, raw, unprepared (Includes foods for USDA's Food Distribution Prog…"
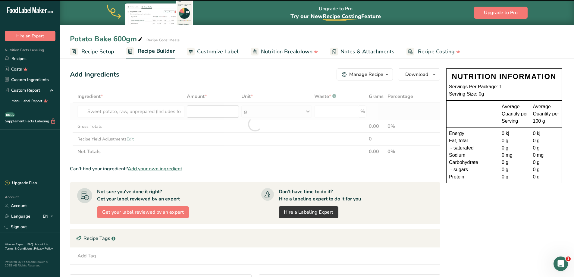
type input "0"
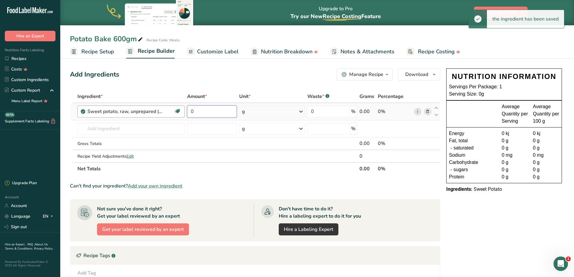
drag, startPoint x: 221, startPoint y: 112, endPoint x: 148, endPoint y: 111, distance: 73.2
click at [147, 114] on tr "Sweet potato, raw, unprepared (Includes foods for USDA's Food Distribution Prog…" at bounding box center [255, 111] width 370 height 17
type input "1000"
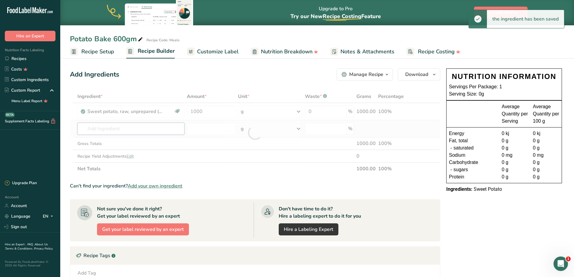
click at [126, 127] on div "Ingredient * Amount * Unit * Waste * .a-a{fill:#347362;}.b-a{fill:#fff;} Grams …" at bounding box center [255, 132] width 370 height 85
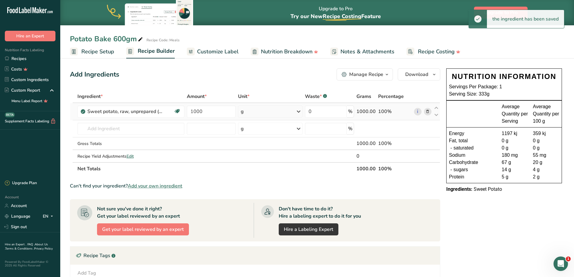
click at [428, 113] on icon at bounding box center [427, 111] width 4 height 6
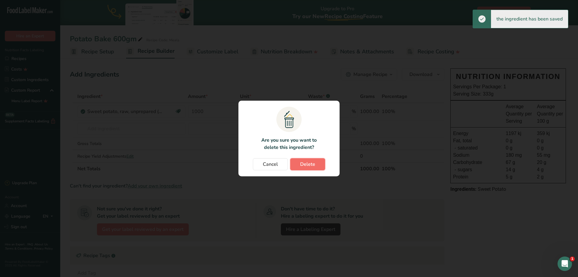
click at [311, 164] on span "Delete" at bounding box center [307, 164] width 15 height 7
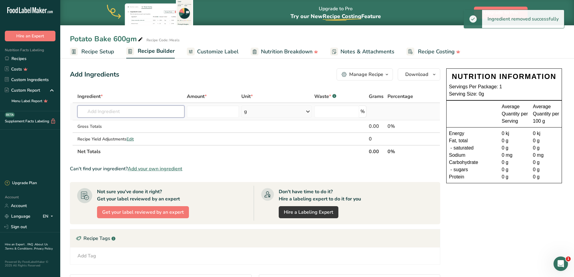
click at [116, 109] on input "text" at bounding box center [130, 111] width 107 height 12
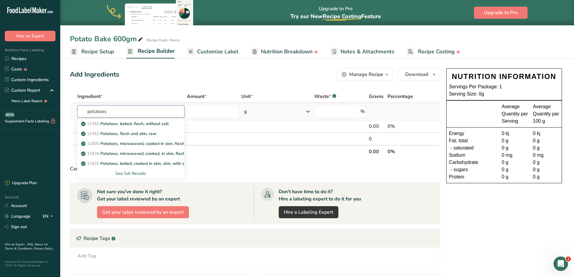
type input "potatoes"
click at [136, 172] on div "See full Results" at bounding box center [130, 173] width 97 height 6
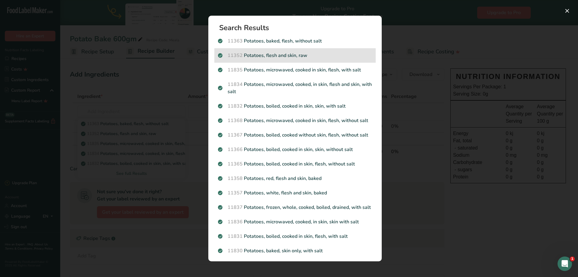
click at [327, 57] on p "11352 Potatoes, flesh and skin, raw" at bounding box center [295, 55] width 154 height 7
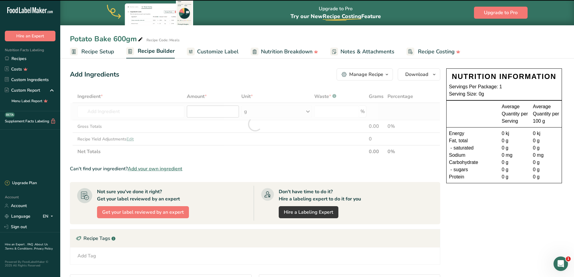
type input "0"
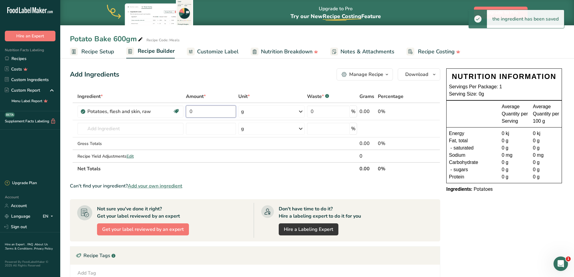
drag, startPoint x: 212, startPoint y: 111, endPoint x: 216, endPoint y: 90, distance: 21.8
click at [166, 110] on tr "Potatoes, flesh and skin, raw Source of Antioxidants Dairy free Gluten free Veg…" at bounding box center [255, 111] width 370 height 17
type input "1000"
click at [115, 130] on input "text" at bounding box center [130, 129] width 106 height 12
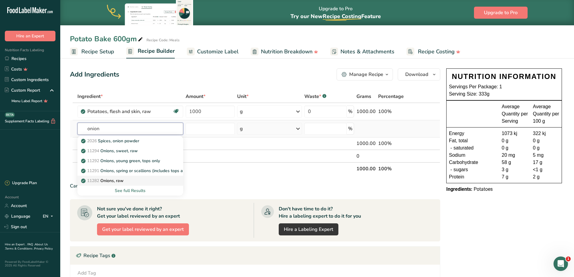
type input "onion"
click at [128, 178] on div "11282 Onions, raw" at bounding box center [125, 180] width 86 height 6
type input "Onions, raw"
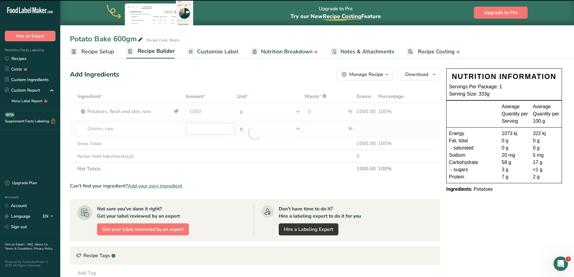
type input "0"
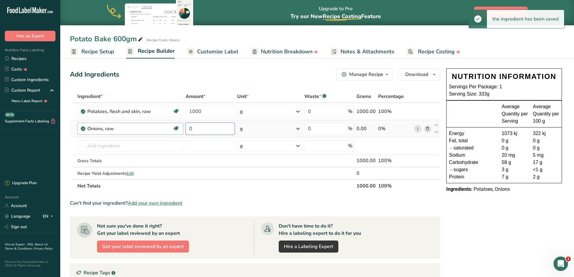
drag, startPoint x: 211, startPoint y: 127, endPoint x: 174, endPoint y: 129, distance: 37.7
click at [174, 129] on tr "Onions, raw Source of Antioxidants [MEDICAL_DATA] Effect Dairy free Gluten free…" at bounding box center [255, 128] width 370 height 17
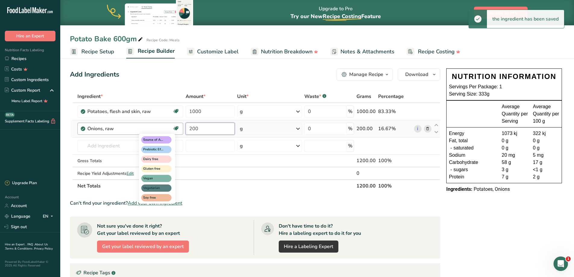
type input "200"
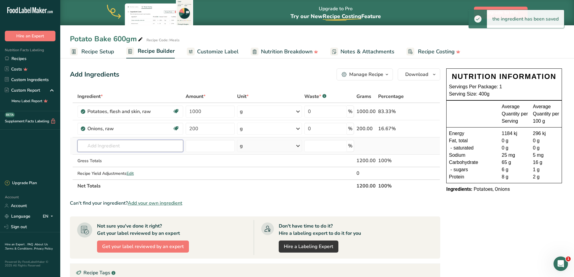
click at [120, 147] on input "text" at bounding box center [130, 146] width 106 height 12
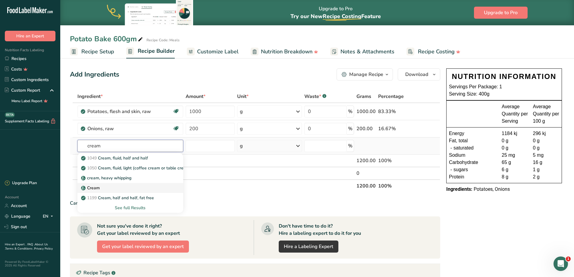
type input "cream"
click at [124, 188] on div "Cream" at bounding box center [125, 188] width 86 height 6
type input "Cream"
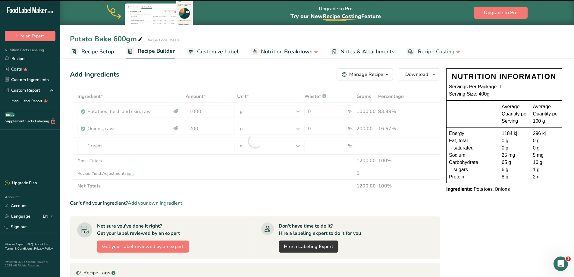
type input "0"
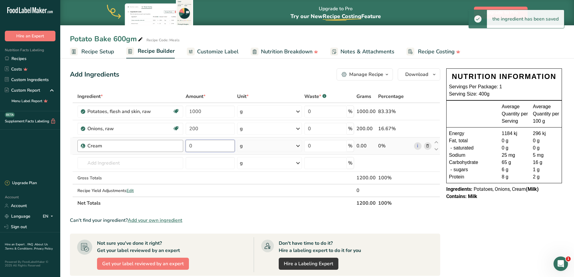
drag, startPoint x: 217, startPoint y: 143, endPoint x: 114, endPoint y: 146, distance: 103.1
click at [114, 146] on tr "Cream 0 g Weight Units g kg mg See more Volume Units l Volume units require a d…" at bounding box center [255, 145] width 370 height 17
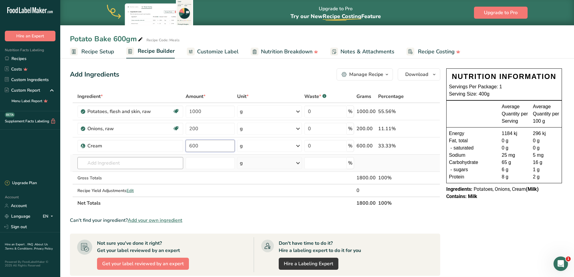
type input "600"
click at [140, 163] on div "Ingredient * Amount * Unit * Waste * .a-a{fill:#347362;}.b-a{fill:#fff;} Grams …" at bounding box center [255, 149] width 370 height 119
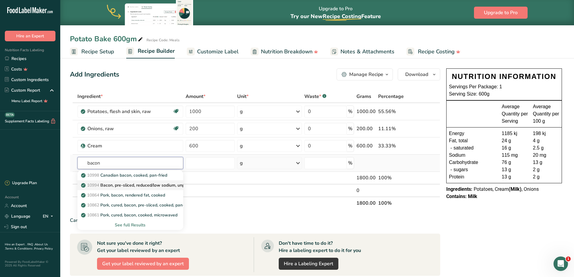
type input "bacon"
click at [154, 185] on p "10994 Bacon, pre-sliced, reduced/low sodium, unprepared" at bounding box center [140, 185] width 117 height 6
type input "Bacon, pre-sliced, reduced/low sodium, unprepared"
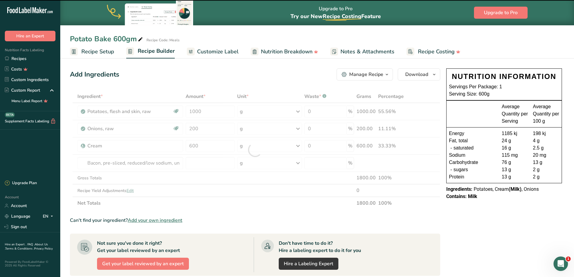
type input "0"
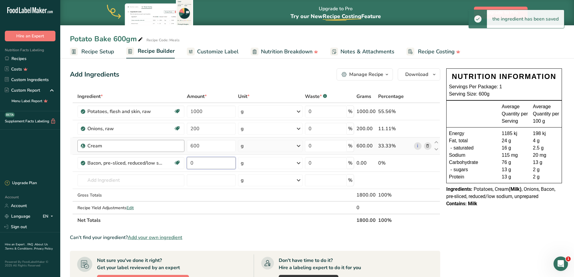
drag, startPoint x: 210, startPoint y: 164, endPoint x: 168, endPoint y: 149, distance: 44.2
click at [161, 157] on tr "Bacon, pre-sliced, reduced/low sodium, unprepared Dairy free Gluten free Soy fr…" at bounding box center [255, 163] width 370 height 17
type input "200"
click at [130, 177] on input "text" at bounding box center [130, 180] width 107 height 12
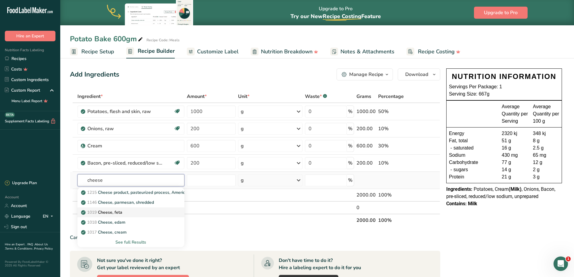
scroll to position [30, 0]
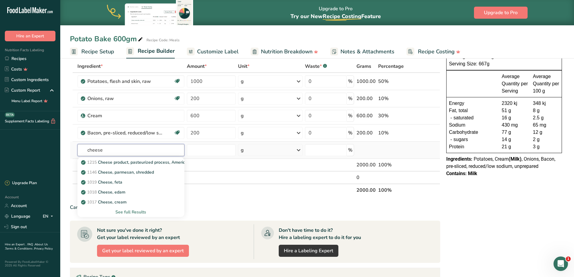
type input "cheese"
click at [141, 211] on div "See full Results" at bounding box center [130, 212] width 97 height 6
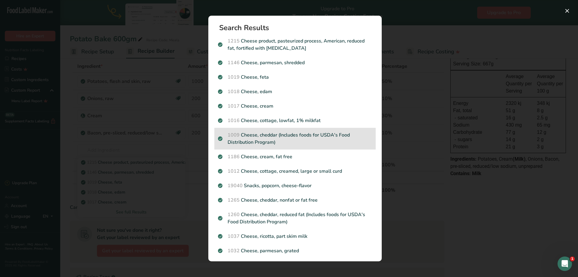
click at [315, 139] on p "1009 Cheese, cheddar (Includes foods for USDA's Food Distribution Program)" at bounding box center [295, 138] width 154 height 14
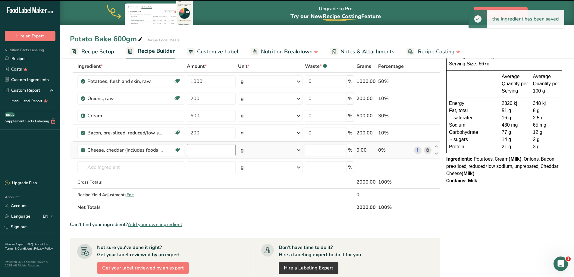
type input "0"
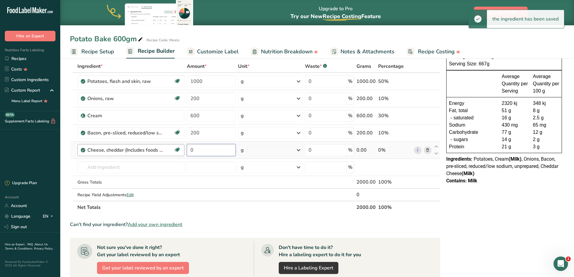
drag, startPoint x: 208, startPoint y: 149, endPoint x: 145, endPoint y: 146, distance: 63.9
click at [145, 148] on tr "Cheese, cheddar (Includes foods for USDA's Food Distribution Program) Gluten fr…" at bounding box center [255, 150] width 370 height 17
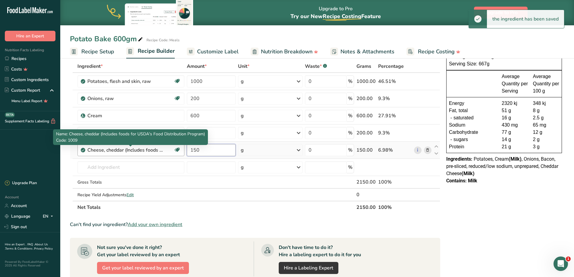
type input "150"
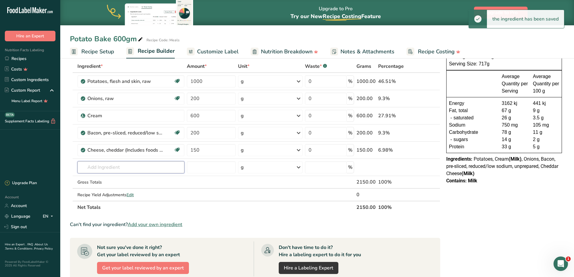
click at [114, 167] on input "text" at bounding box center [130, 167] width 107 height 12
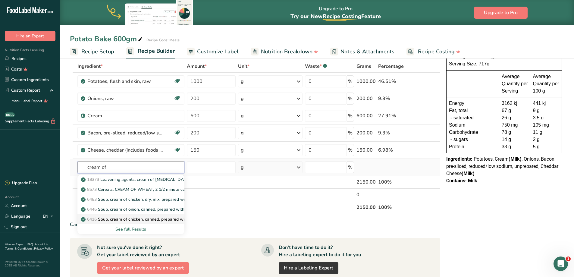
type input "cream of"
click at [140, 218] on p "6416 Soup, cream of chicken, canned, prepared with equal volume water" at bounding box center [155, 219] width 146 height 6
type input "Soup, cream of chicken, canned, prepared with equal volume water"
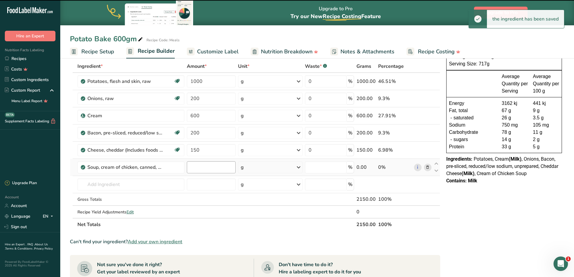
type input "0"
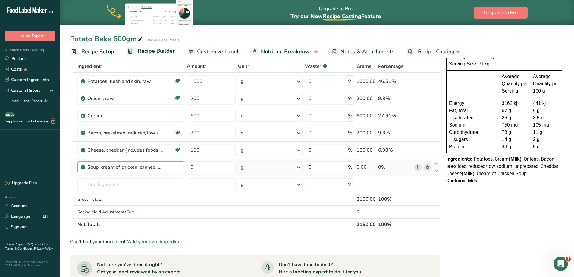
click at [165, 168] on div "Soup, cream of chicken, canned, prepared with equal volume water" at bounding box center [133, 167] width 93 height 7
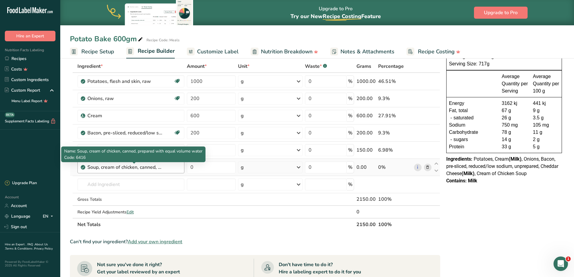
click at [134, 168] on div "Soup, cream of chicken, canned, prepared with equal volume water" at bounding box center [124, 167] width 75 height 7
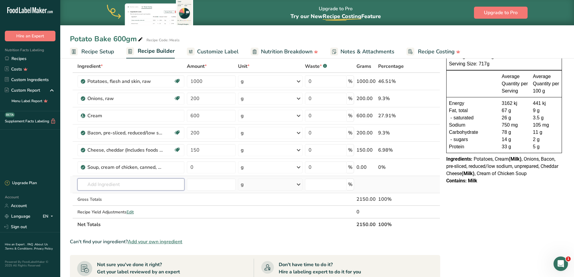
click at [149, 186] on input "text" at bounding box center [130, 184] width 107 height 12
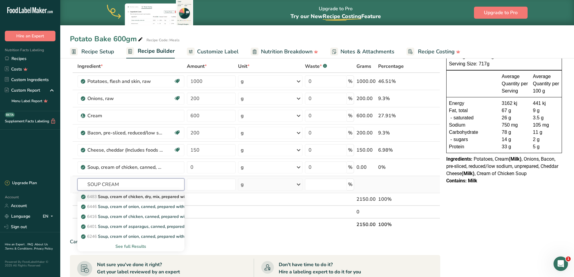
type input "SOUP CREAM"
click at [148, 197] on p "6483 Soup, cream of chicken, dry, mix, prepared with water" at bounding box center [141, 196] width 119 height 6
type input "Soup, cream of chicken, dry, mix, prepared with water"
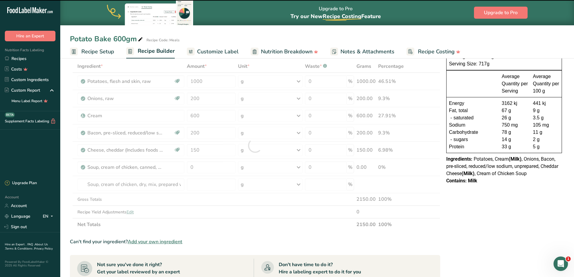
type input "0"
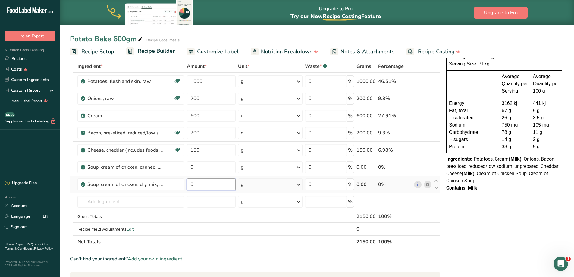
drag, startPoint x: 202, startPoint y: 186, endPoint x: 153, endPoint y: 177, distance: 49.6
click at [153, 177] on tr "Soup, cream of chicken, dry, mix, prepared with water 0 g Portions 1 cup 8 fl o…" at bounding box center [255, 184] width 370 height 17
type input "45"
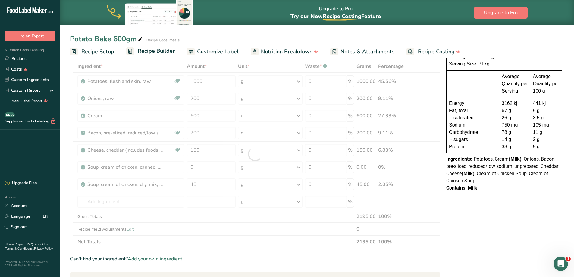
click at [319, 261] on div "Can't find your ingredient? Add your own ingredient" at bounding box center [255, 258] width 370 height 7
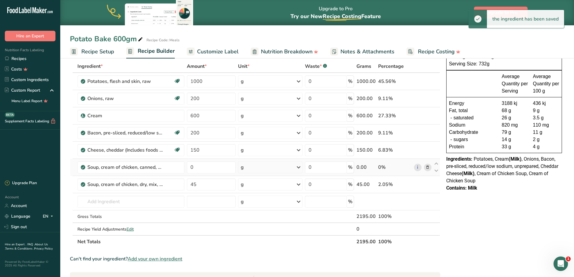
click at [429, 168] on icon at bounding box center [427, 167] width 4 height 6
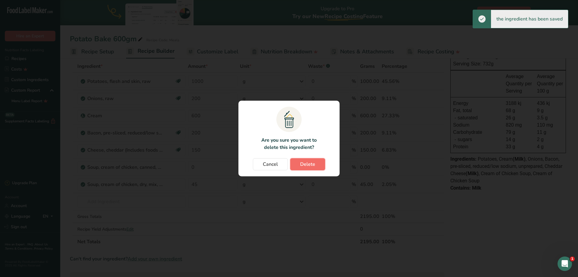
click at [320, 164] on button "Delete" at bounding box center [307, 164] width 35 height 12
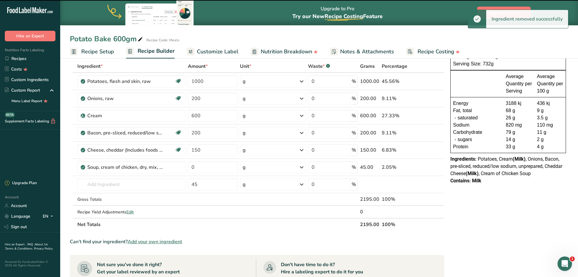
type input "45"
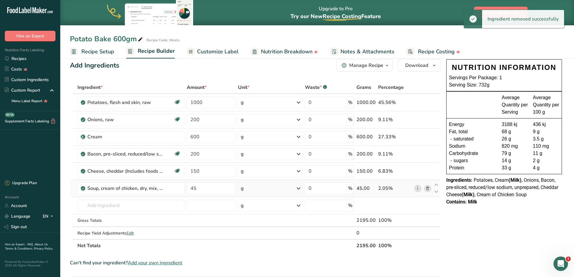
scroll to position [0, 0]
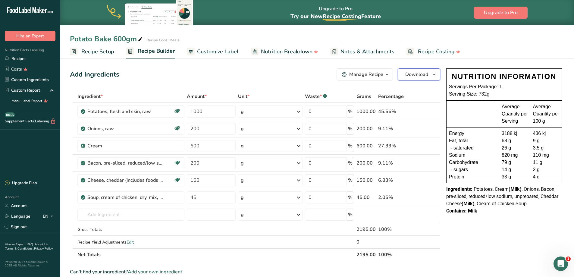
click at [408, 76] on span "Download" at bounding box center [416, 74] width 23 height 7
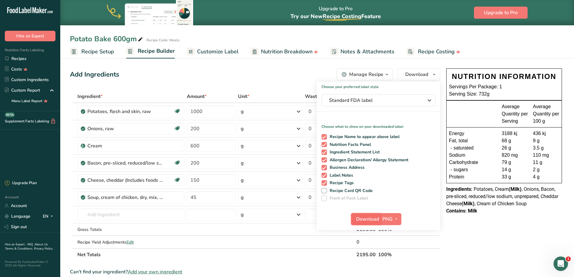
click at [374, 218] on span "Download" at bounding box center [367, 218] width 23 height 7
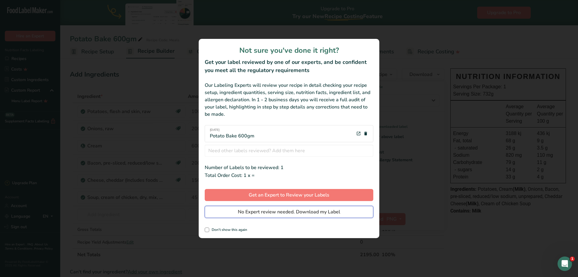
drag, startPoint x: 265, startPoint y: 211, endPoint x: 267, endPoint y: 208, distance: 4.5
click at [265, 211] on button "No Expert review needed. Download my Label" at bounding box center [289, 212] width 169 height 12
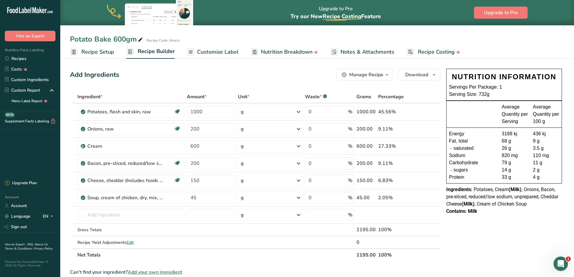
click at [20, 61] on link "Recipes" at bounding box center [30, 58] width 60 height 11
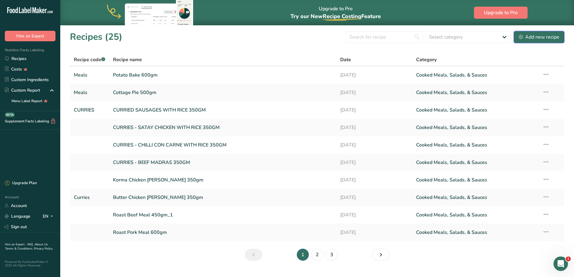
click at [530, 38] on div "Add new recipe" at bounding box center [539, 36] width 40 height 7
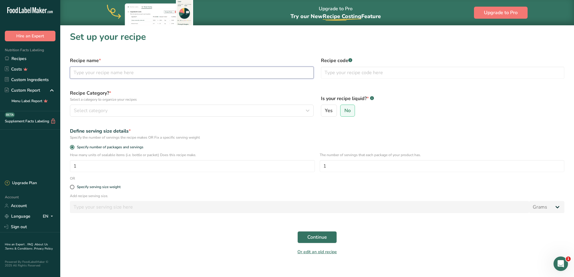
click at [116, 74] on input "text" at bounding box center [192, 73] width 244 height 12
type input "c"
type input "CHICKEN PASTA BAKE 400GM"
type input "MEALS"
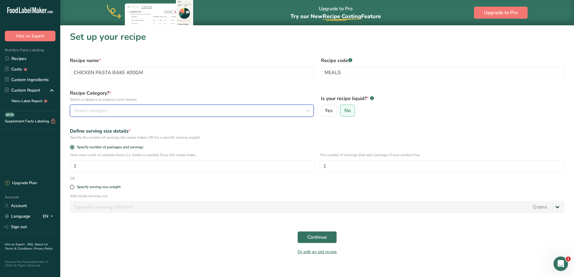
click at [136, 107] on div "Select category" at bounding box center [190, 110] width 232 height 7
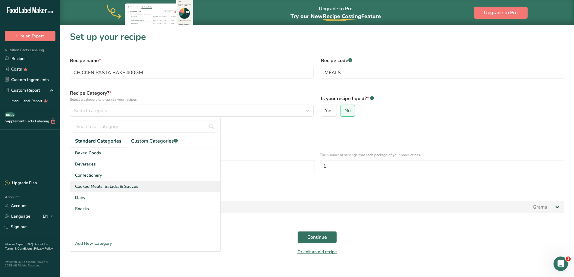
click at [123, 185] on span "Cooked Meals, Salads, & Sauces" at bounding box center [106, 186] width 63 height 6
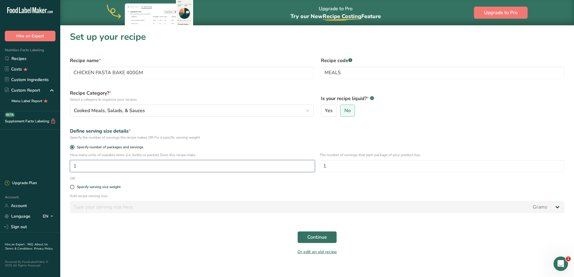
drag, startPoint x: 84, startPoint y: 166, endPoint x: 72, endPoint y: 166, distance: 11.4
click at [72, 166] on input "1" at bounding box center [192, 166] width 245 height 12
type input "4"
click at [322, 235] on span "Continue" at bounding box center [317, 236] width 20 height 7
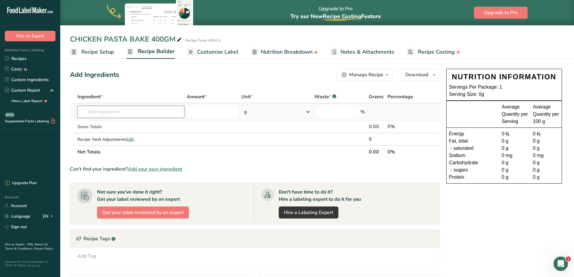
click at [114, 114] on input "text" at bounding box center [130, 112] width 107 height 12
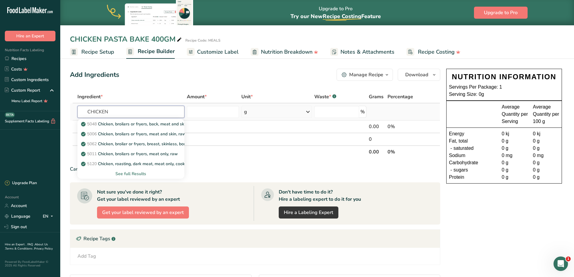
type input "CHICKEN"
click at [141, 174] on div "See full Results" at bounding box center [130, 173] width 97 height 6
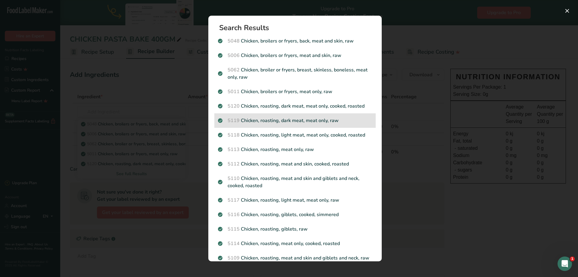
click at [342, 123] on p "5119 Chicken, roasting, dark meat, meat only, raw" at bounding box center [295, 120] width 154 height 7
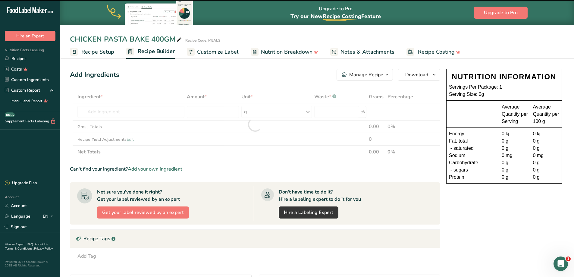
type input "0"
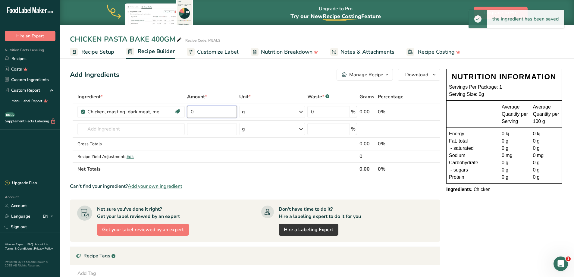
drag, startPoint x: 202, startPoint y: 112, endPoint x: 142, endPoint y: 82, distance: 67.4
click at [143, 84] on div "Add Ingredients Manage Recipe Delete Recipe Duplicate Recipe Scale Recipe Save …" at bounding box center [257, 216] width 374 height 301
type input "250"
click at [96, 130] on div "Ingredient * Amount * Unit * Waste * .a-a{fill:#347362;}.b-a{fill:#fff;} Grams …" at bounding box center [255, 132] width 370 height 85
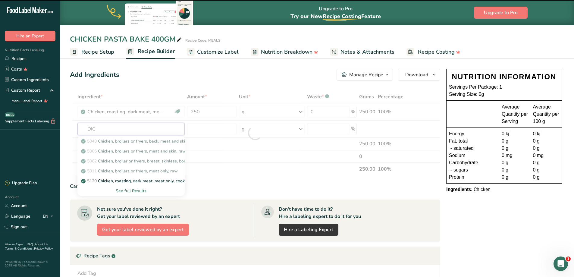
type input "DICE"
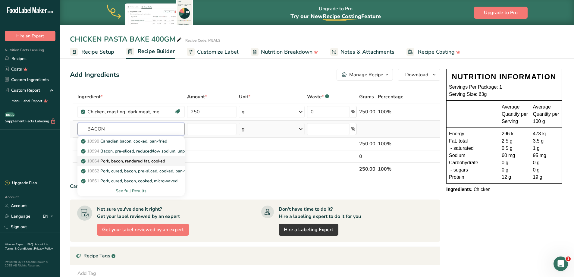
type input "BACON"
click at [148, 162] on p "10864 Pork, bacon, rendered fat, cooked" at bounding box center [123, 161] width 83 height 6
type input "Pork, bacon, rendered fat, cooked"
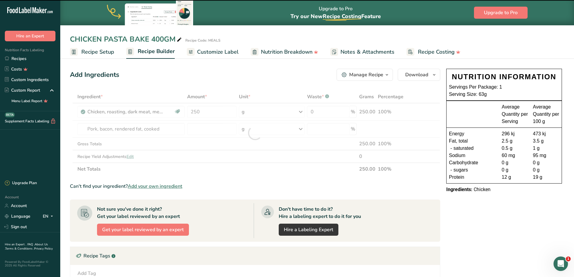
type input "0"
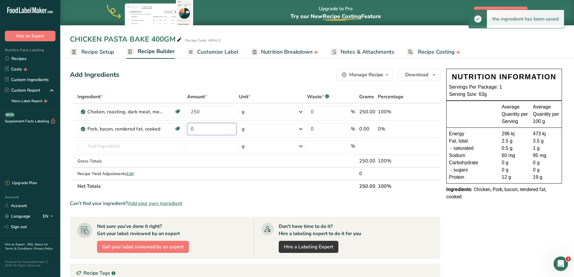
click at [199, 126] on input "0" at bounding box center [212, 129] width 50 height 12
type input "100"
click at [117, 145] on input "text" at bounding box center [130, 146] width 107 height 12
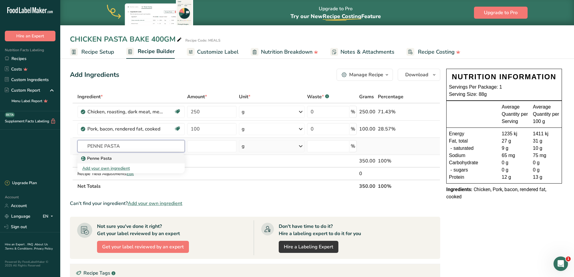
type input "PENNE PASTA"
click at [101, 161] on p "Penne Pasta" at bounding box center [97, 158] width 30 height 6
type input "Penne Pasta"
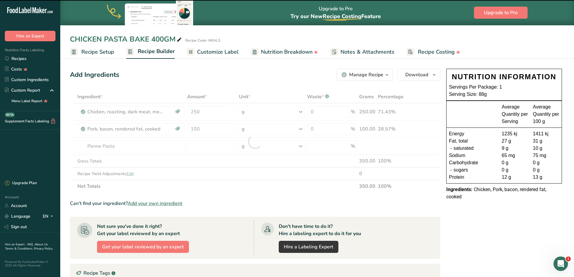
type input "0"
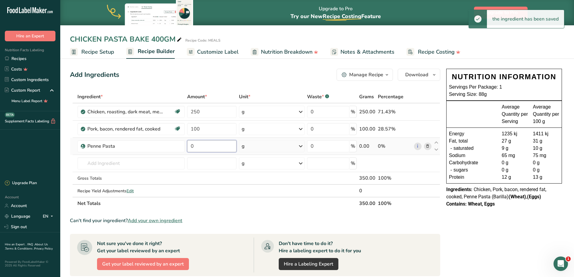
drag, startPoint x: 182, startPoint y: 142, endPoint x: 151, endPoint y: 139, distance: 31.5
click at [151, 141] on tr "Penne Pasta 0 g Weight Units g kg mg See more Volume Units l Volume units requi…" at bounding box center [255, 146] width 370 height 17
type input "300"
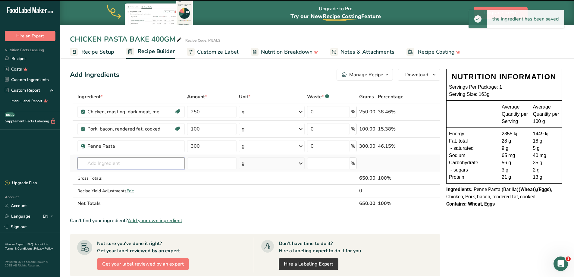
click at [101, 163] on input "text" at bounding box center [130, 163] width 107 height 12
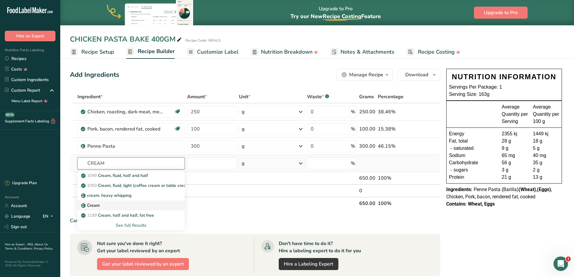
type input "CREAM"
click at [120, 206] on div "Cream" at bounding box center [126, 205] width 88 height 6
type input "Cream"
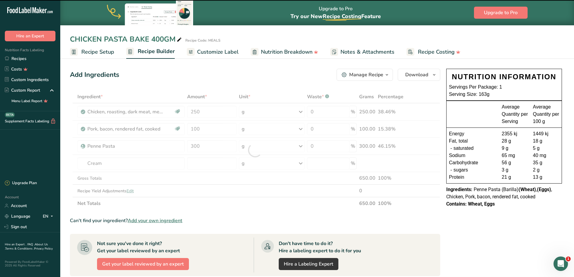
type input "0"
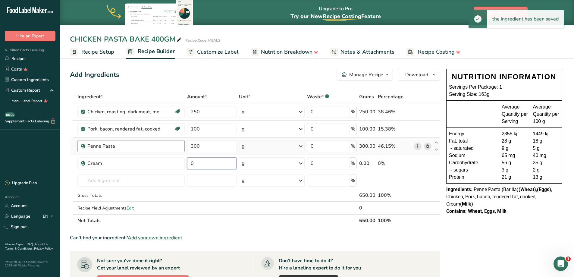
drag, startPoint x: 203, startPoint y: 161, endPoint x: 148, endPoint y: 142, distance: 58.6
click at [148, 144] on tbody "Chicken, roasting, dark meat, meat only, raw Dairy free Gluten free Soy free 25…" at bounding box center [255, 158] width 370 height 111
click at [112, 179] on input "text" at bounding box center [130, 180] width 107 height 12
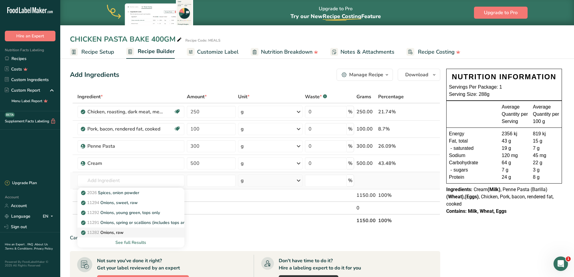
click at [118, 231] on p "11282 Onions, raw" at bounding box center [102, 232] width 41 height 6
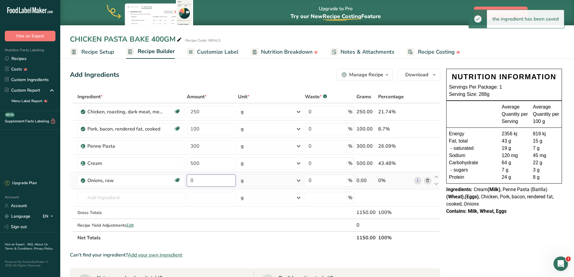
click at [194, 179] on input "0" at bounding box center [211, 180] width 49 height 12
click at [110, 196] on input "text" at bounding box center [130, 198] width 107 height 12
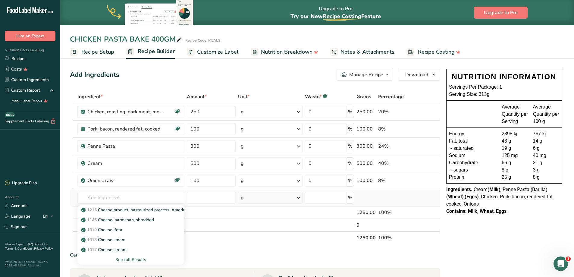
click at [135, 260] on div "See full Results" at bounding box center [130, 259] width 97 height 6
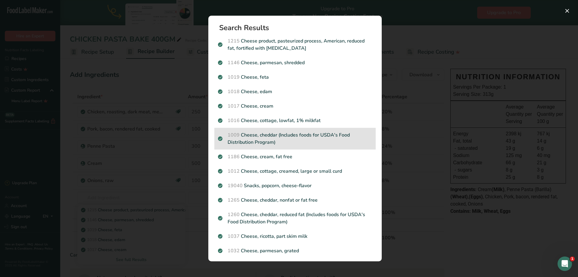
click at [330, 136] on p "1009 Cheese, cheddar (Includes foods for USDA's Food Distribution Program)" at bounding box center [295, 138] width 154 height 14
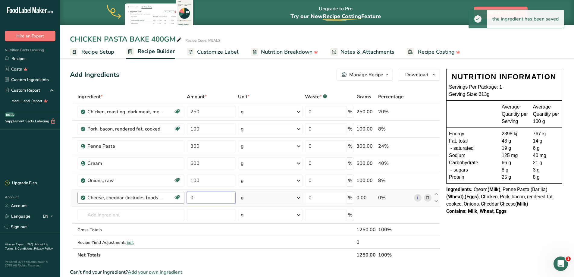
drag, startPoint x: 203, startPoint y: 198, endPoint x: 142, endPoint y: 198, distance: 60.5
click at [142, 198] on tr "Cheese, cheddar (Includes foods for USDA's Food Distribution Program) Gluten fr…" at bounding box center [255, 197] width 370 height 17
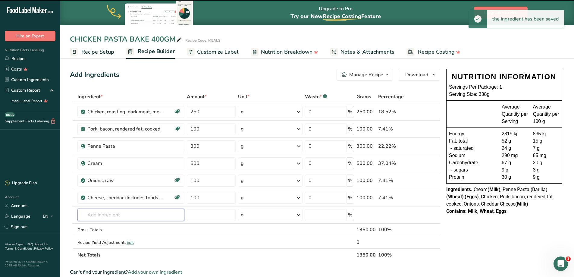
click at [112, 214] on input "text" at bounding box center [130, 215] width 107 height 12
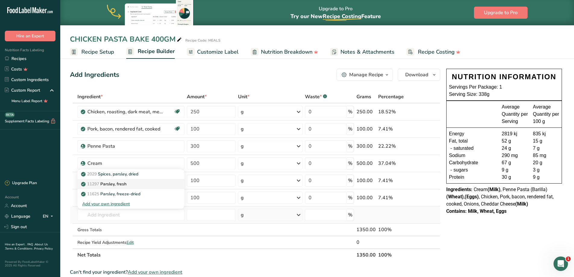
click at [114, 184] on p "11297 [GEOGRAPHIC_DATA], fresh" at bounding box center [104, 184] width 44 height 6
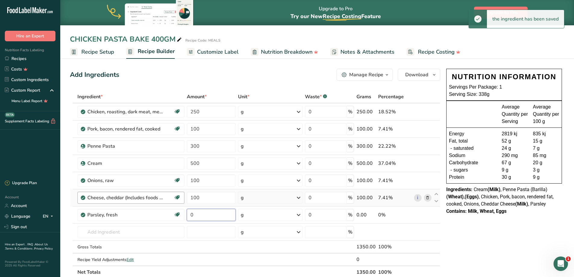
drag, startPoint x: 199, startPoint y: 216, endPoint x: 167, endPoint y: 202, distance: 34.4
click at [167, 209] on tr "Parsley, fresh Source of Antioxidants Dairy free Gluten free Vegan Vegetarian S…" at bounding box center [255, 214] width 370 height 17
click at [117, 231] on input "text" at bounding box center [130, 232] width 107 height 12
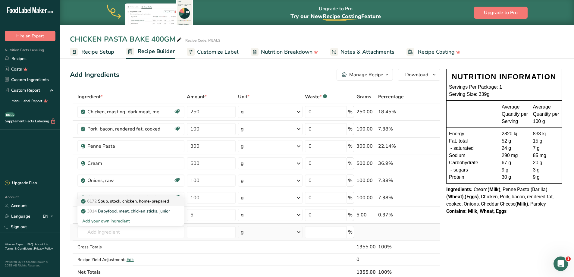
click at [115, 205] on link "6172 Soup, stock, chicken, home-prepared" at bounding box center [130, 201] width 107 height 10
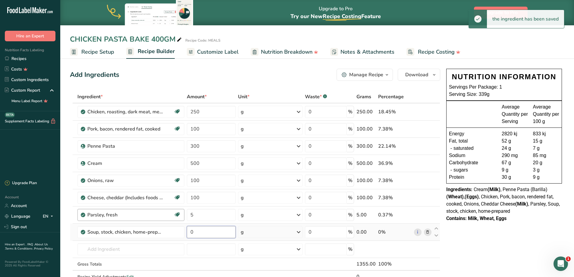
drag, startPoint x: 212, startPoint y: 233, endPoint x: 173, endPoint y: 218, distance: 42.1
click at [174, 222] on tbody "Chicken, roasting, dark meat, meat only, raw Dairy free Gluten free Soy free 25…" at bounding box center [255, 192] width 370 height 179
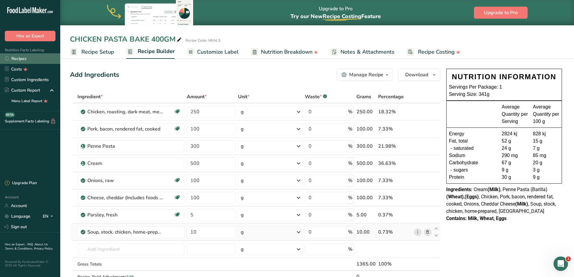
click at [21, 60] on link "Recipes" at bounding box center [30, 58] width 60 height 11
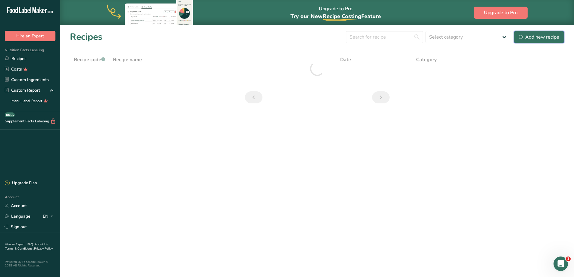
click at [541, 37] on div "Add new recipe" at bounding box center [539, 36] width 40 height 7
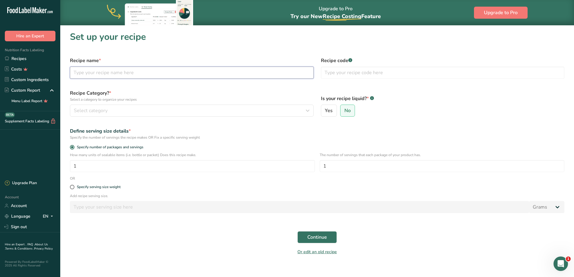
click at [124, 72] on input "text" at bounding box center [192, 73] width 244 height 12
drag, startPoint x: 135, startPoint y: 71, endPoint x: 158, endPoint y: 71, distance: 22.3
click at [151, 74] on input "MEATLOAF, MASH & VEG 450" at bounding box center [192, 73] width 244 height 12
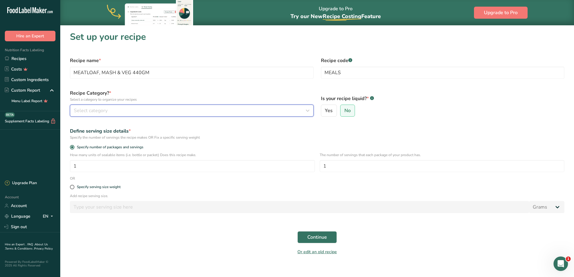
click at [143, 110] on div "Select category" at bounding box center [190, 110] width 232 height 7
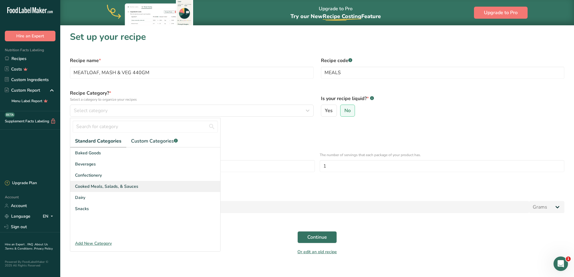
click at [120, 189] on span "Cooked Meals, Salads, & Sauces" at bounding box center [106, 186] width 63 height 6
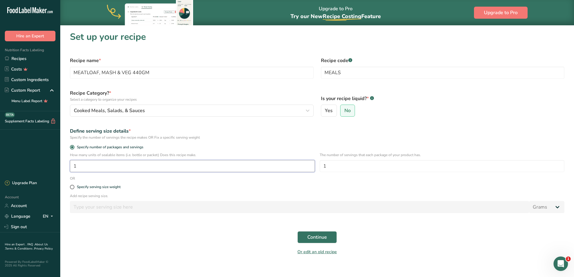
click at [100, 168] on input "1" at bounding box center [192, 166] width 245 height 12
drag, startPoint x: 100, startPoint y: 168, endPoint x: 62, endPoint y: 175, distance: 38.6
click at [24, 171] on div ".a-20{fill:#fff;} Hire an Expert Nutrition Facts Labeling Recipes Costs Custom …" at bounding box center [287, 142] width 574 height 284
click at [311, 237] on span "Continue" at bounding box center [317, 236] width 20 height 7
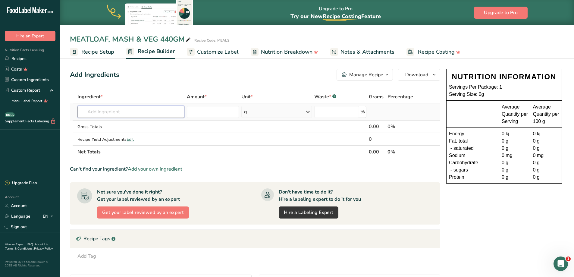
click at [105, 111] on input "text" at bounding box center [130, 112] width 107 height 12
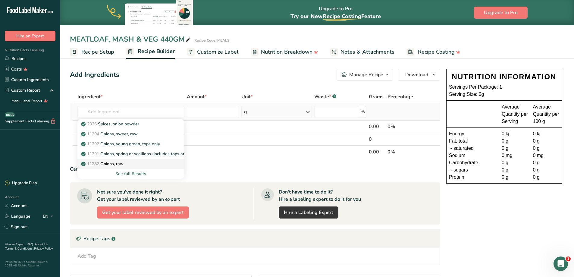
click at [117, 162] on p "11282 Onions, raw" at bounding box center [102, 164] width 41 height 6
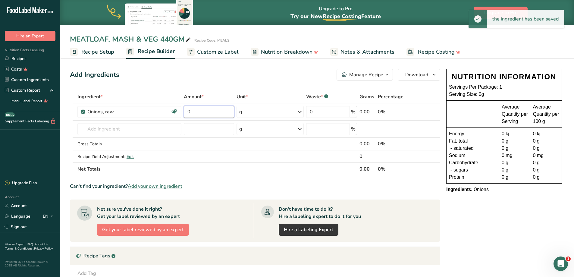
drag, startPoint x: 213, startPoint y: 110, endPoint x: 171, endPoint y: 105, distance: 42.5
click at [168, 110] on tr "Onions, raw Source of Antioxidants [MEDICAL_DATA] Effect Dairy free Gluten free…" at bounding box center [255, 111] width 370 height 17
click at [116, 129] on div "Ingredient * Amount * Unit * Waste * .a-a{fill:#347362;}.b-a{fill:#fff;} Grams …" at bounding box center [255, 132] width 370 height 85
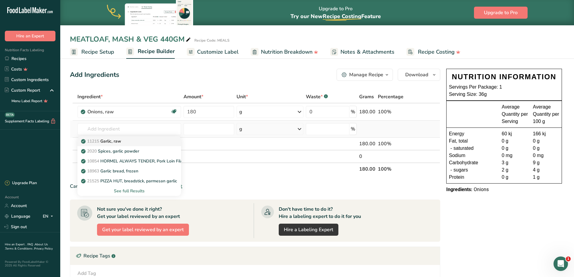
click at [130, 142] on div "11215 Garlic, raw" at bounding box center [124, 141] width 84 height 6
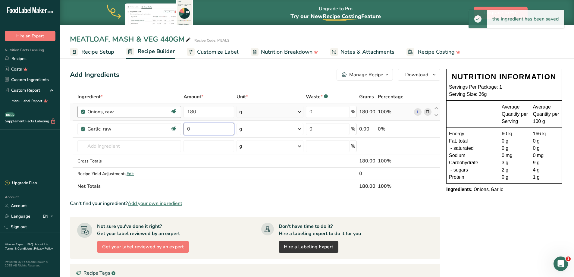
drag, startPoint x: 208, startPoint y: 128, endPoint x: 167, endPoint y: 112, distance: 43.9
click at [170, 129] on tr "Garlic, raw Source of Antioxidants Dairy free Gluten free Vegan Vegetarian Soy …" at bounding box center [255, 128] width 370 height 17
click at [114, 147] on input "text" at bounding box center [129, 146] width 104 height 12
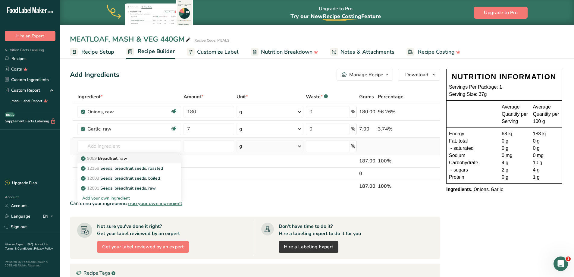
click at [122, 160] on p "9059 Breadfruit, raw" at bounding box center [104, 158] width 45 height 6
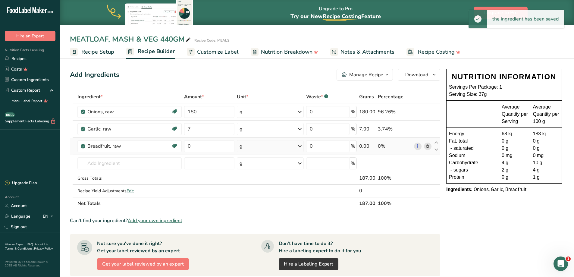
click at [427, 147] on icon at bounding box center [427, 146] width 4 height 6
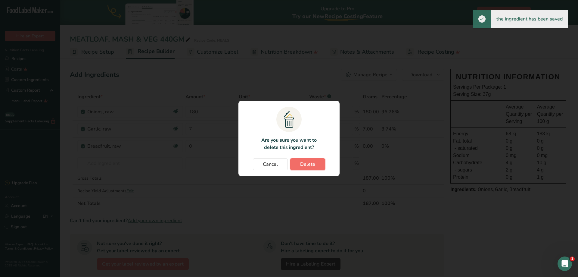
click at [310, 163] on span "Delete" at bounding box center [307, 164] width 15 height 7
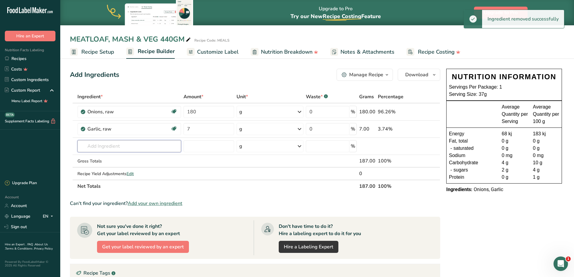
click at [96, 149] on input "text" at bounding box center [129, 146] width 104 height 12
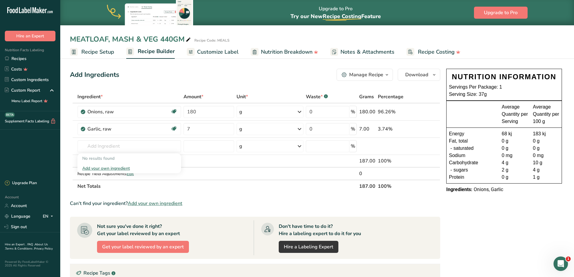
click at [119, 170] on div "Add your own ingredient" at bounding box center [129, 168] width 94 height 6
click at [103, 147] on input "text" at bounding box center [129, 146] width 104 height 12
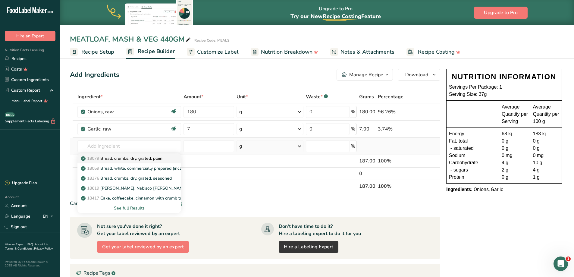
click at [143, 159] on p "18079 Bread, crumbs, dry, grated, plain" at bounding box center [122, 158] width 80 height 6
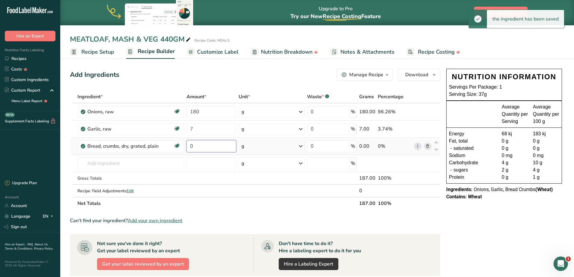
click at [195, 147] on input "0" at bounding box center [211, 146] width 50 height 12
drag, startPoint x: 195, startPoint y: 147, endPoint x: 184, endPoint y: 143, distance: 12.1
click at [184, 143] on tr "Bread, crumbs, dry, grated, plain Dairy free Vegan Vegetarian Soy free 0 g Port…" at bounding box center [255, 146] width 370 height 17
click at [94, 164] on input "text" at bounding box center [130, 163] width 107 height 12
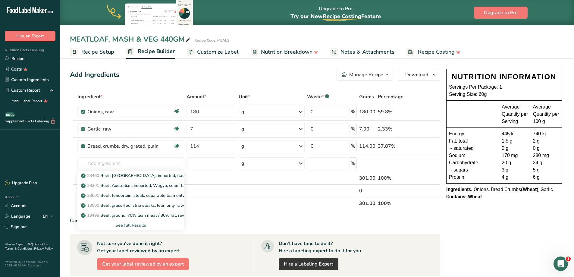
click at [127, 215] on p "13498 Beef, ground, 70% lean meat / 30% fat, raw" at bounding box center [133, 215] width 103 height 6
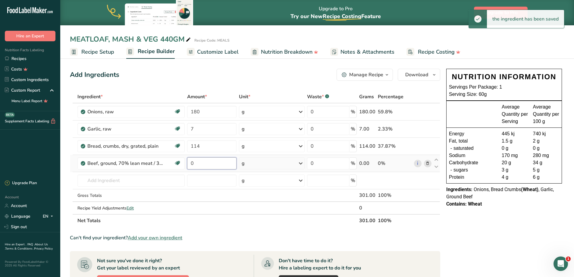
click at [211, 161] on input "0" at bounding box center [212, 163] width 50 height 12
click at [108, 180] on input "text" at bounding box center [130, 180] width 107 height 12
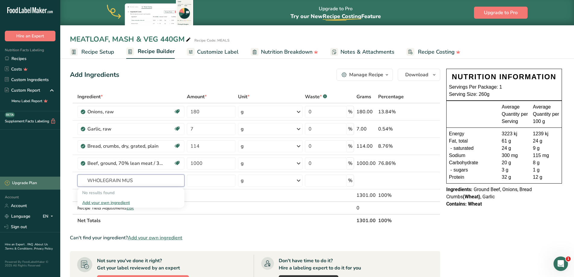
drag, startPoint x: 138, startPoint y: 183, endPoint x: 23, endPoint y: 177, distance: 114.9
click at [24, 179] on div ".a-20{fill:#fff;} Hire an Expert Nutrition Facts Labeling Recipes Costs Custom …" at bounding box center [287, 214] width 574 height 428
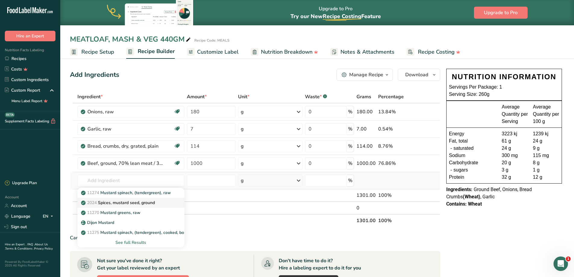
click at [156, 204] on div "2024 Spices, mustard seed, ground" at bounding box center [126, 202] width 88 height 6
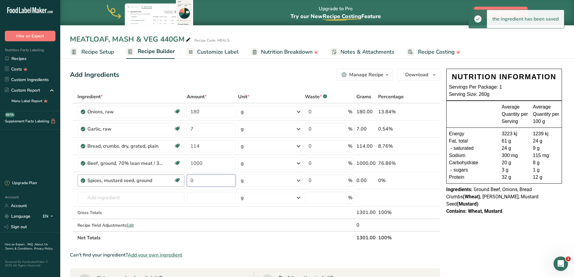
drag, startPoint x: 213, startPoint y: 180, endPoint x: 169, endPoint y: 177, distance: 44.0
click at [167, 179] on tr "Spices, mustard seed, ground Dairy free Gluten free Vegan Vegetarian Soy free 0…" at bounding box center [255, 180] width 370 height 17
click at [96, 199] on input "text" at bounding box center [130, 198] width 107 height 12
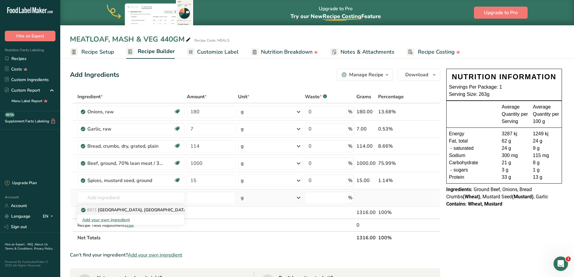
click at [109, 211] on p "6971 [GEOGRAPHIC_DATA], [GEOGRAPHIC_DATA]" at bounding box center [135, 210] width 106 height 6
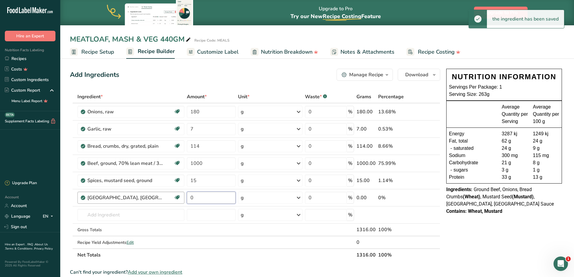
drag, startPoint x: 199, startPoint y: 197, endPoint x: 176, endPoint y: 192, distance: 24.3
click at [176, 192] on tr "[GEOGRAPHIC_DATA], [GEOGRAPHIC_DATA] Dairy free Vegan Vegetarian Soy free 0 g P…" at bounding box center [255, 197] width 370 height 17
click at [114, 214] on input "text" at bounding box center [130, 215] width 107 height 12
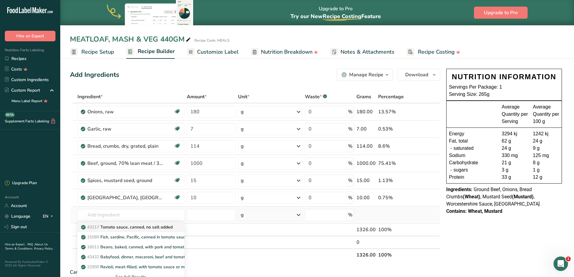
click at [117, 226] on p "43217 Tomato sauce, canned, no salt added" at bounding box center [127, 227] width 90 height 6
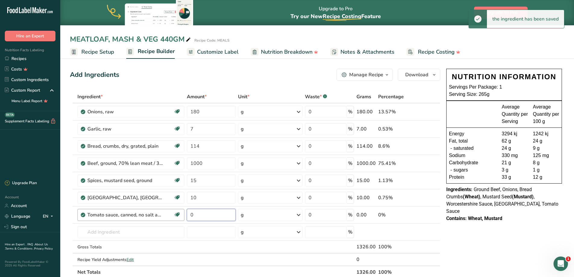
drag, startPoint x: 202, startPoint y: 213, endPoint x: 170, endPoint y: 210, distance: 32.4
click at [170, 210] on tr "Tomato sauce, canned, no salt added Dairy free Gluten free Vegan Vegetarian Soy…" at bounding box center [255, 214] width 370 height 17
click at [113, 231] on input "text" at bounding box center [130, 232] width 107 height 12
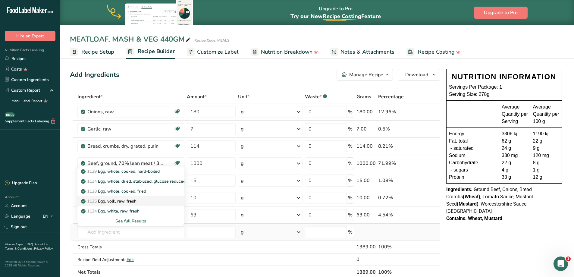
click at [142, 201] on div "1125 Egg, yolk, raw, fresh" at bounding box center [126, 201] width 88 height 6
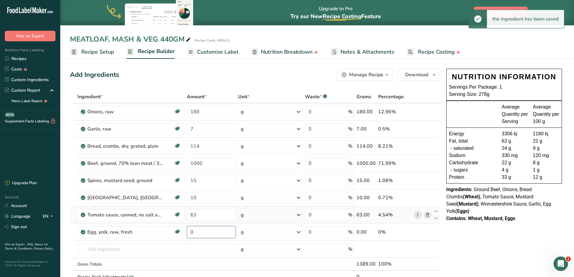
drag, startPoint x: 205, startPoint y: 231, endPoint x: 165, endPoint y: 221, distance: 40.8
click at [164, 223] on tbody "Onions, raw Source of Antioxidants [MEDICAL_DATA] Effect Dairy free Gluten free…" at bounding box center [255, 192] width 370 height 179
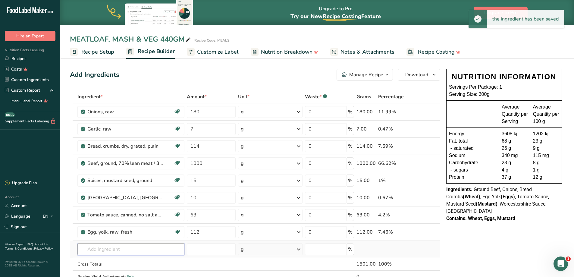
click at [111, 248] on input "text" at bounding box center [130, 249] width 107 height 12
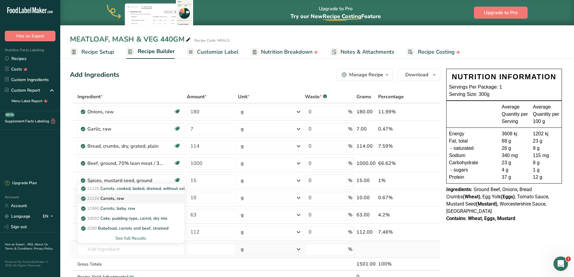
click at [121, 199] on p "11124 [GEOGRAPHIC_DATA], raw" at bounding box center [103, 198] width 42 height 6
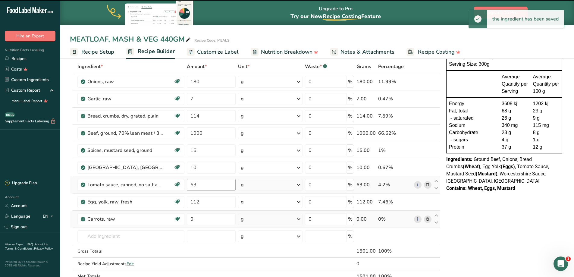
scroll to position [60, 0]
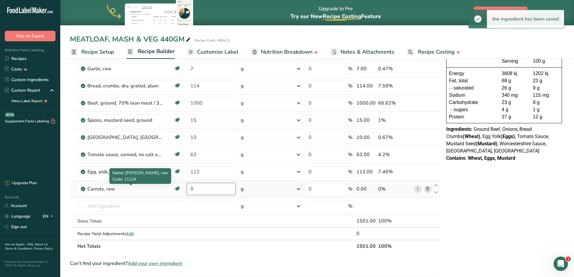
drag, startPoint x: 208, startPoint y: 187, endPoint x: 146, endPoint y: 183, distance: 61.3
click at [146, 185] on tr "Carrots, raw Dairy free Gluten free Vegan Vegetarian Soy free 0 g Portions 1 la…" at bounding box center [255, 188] width 370 height 17
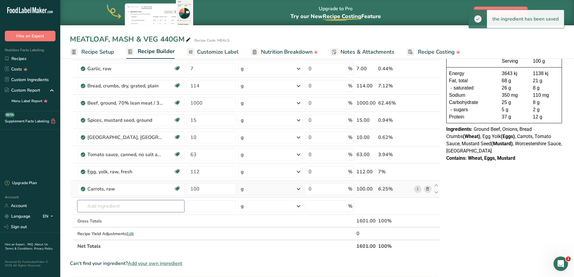
click at [102, 207] on input "text" at bounding box center [130, 206] width 107 height 12
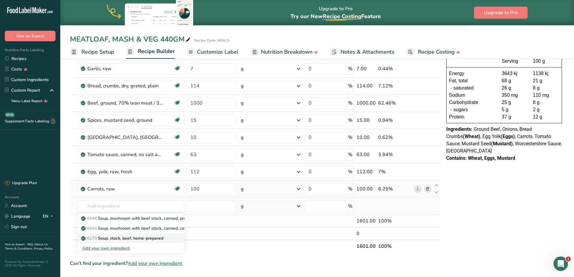
click at [150, 236] on p "6170 Soup, stock, beef, home-prepared" at bounding box center [122, 238] width 81 height 6
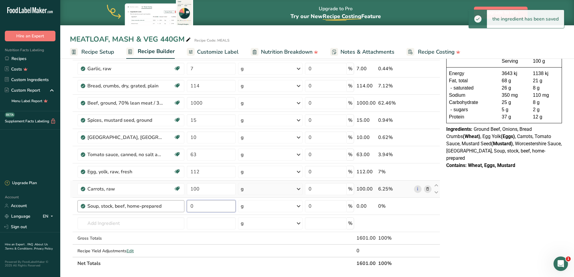
drag, startPoint x: 205, startPoint y: 207, endPoint x: 155, endPoint y: 209, distance: 49.4
click at [154, 210] on tr "Soup, stock, beef, home-prepared 0 g Portions 1 cup Weight Units g kg mg See mo…" at bounding box center [255, 206] width 370 height 17
click at [108, 222] on input "text" at bounding box center [130, 223] width 107 height 12
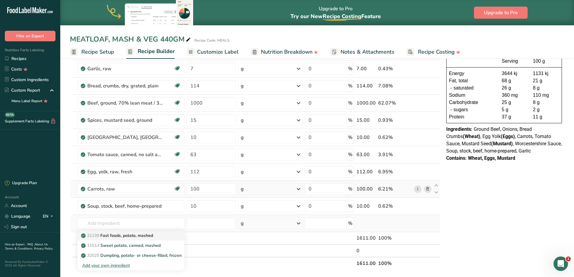
click at [132, 237] on p "21139 Fast foods, potato, mashed" at bounding box center [117, 235] width 71 height 6
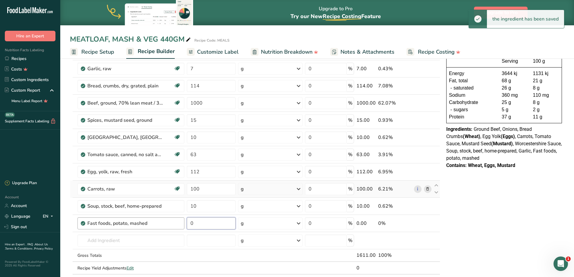
drag, startPoint x: 219, startPoint y: 217, endPoint x: 174, endPoint y: 219, distance: 44.9
click at [174, 219] on tr "Fast foods, potato, mashed 0 g Portions 1 cup Weight Units g kg mg See more Vol…" at bounding box center [255, 223] width 370 height 17
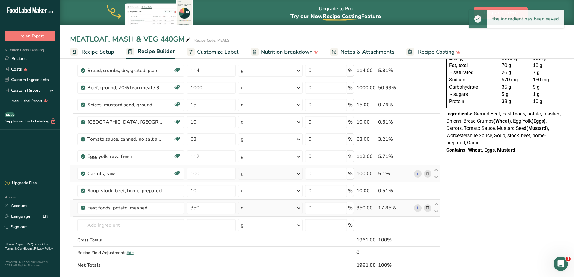
scroll to position [90, 0]
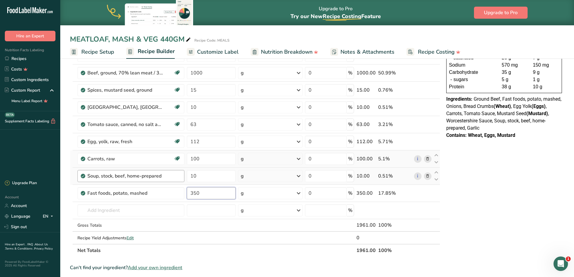
drag, startPoint x: 183, startPoint y: 188, endPoint x: 176, endPoint y: 175, distance: 14.4
click at [172, 184] on tbody "Onions, raw Source of Antioxidants [MEDICAL_DATA] Effect Dairy free Gluten free…" at bounding box center [255, 128] width 370 height 231
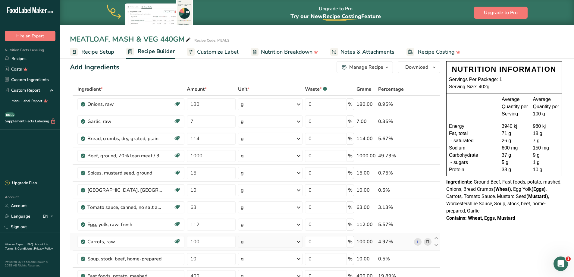
scroll to position [0, 0]
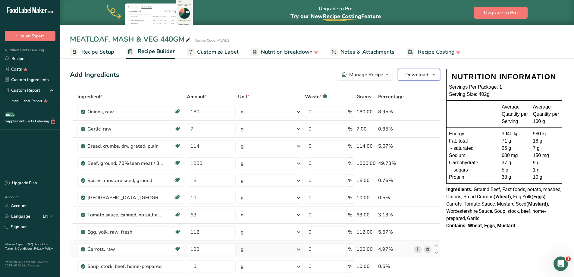
click at [429, 77] on button "Download" at bounding box center [419, 75] width 42 height 12
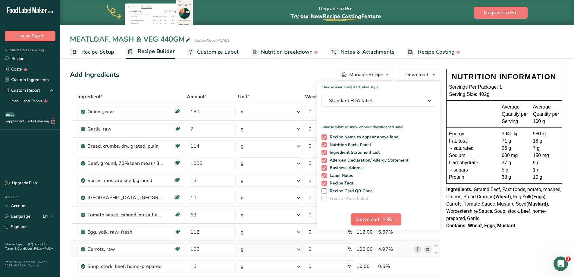
click at [372, 219] on span "Download" at bounding box center [367, 219] width 23 height 7
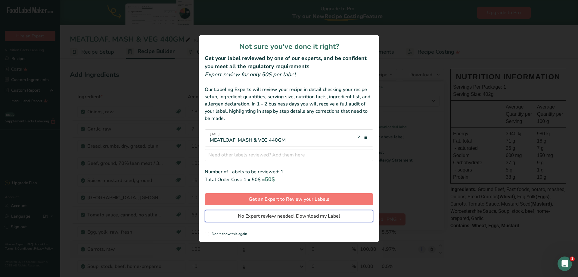
drag, startPoint x: 302, startPoint y: 215, endPoint x: 578, endPoint y: 7, distance: 345.7
click at [302, 214] on span "No Expert review needed. Download my Label" at bounding box center [289, 215] width 102 height 7
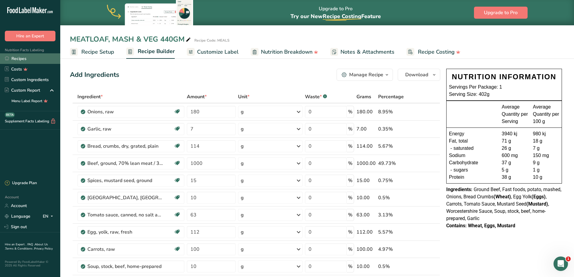
click at [25, 60] on link "Recipes" at bounding box center [30, 58] width 60 height 11
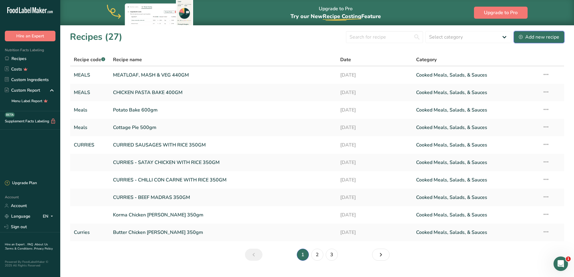
click at [529, 38] on div "Add new recipe" at bounding box center [539, 36] width 40 height 7
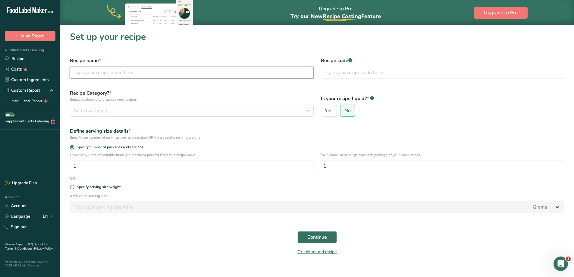
click at [154, 74] on input "text" at bounding box center [192, 73] width 244 height 12
type input "c"
click at [217, 71] on input "CHICKEN SCHNITZEL, VEG, MASH & GRAVY" at bounding box center [192, 73] width 244 height 12
type input "CHICKEN SCHNITZEL, VEG, MASH & GRAVY 550GM"
click at [371, 76] on input "text" at bounding box center [443, 73] width 244 height 12
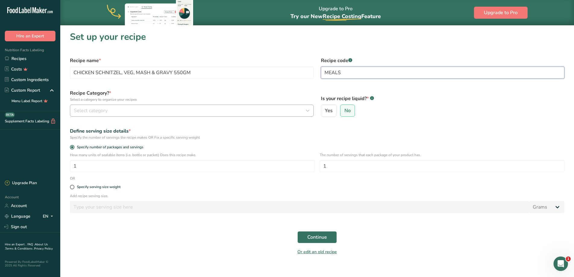
type input "MEALS"
click at [123, 107] on button "Select category" at bounding box center [192, 111] width 244 height 12
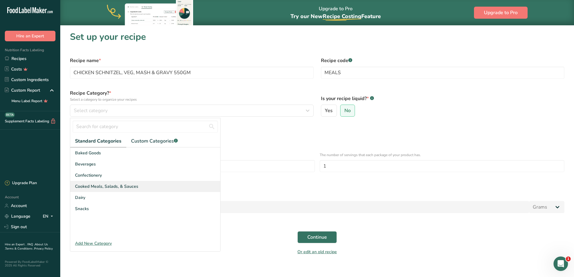
click at [118, 184] on span "Cooked Meals, Salads, & Sauces" at bounding box center [106, 186] width 63 height 6
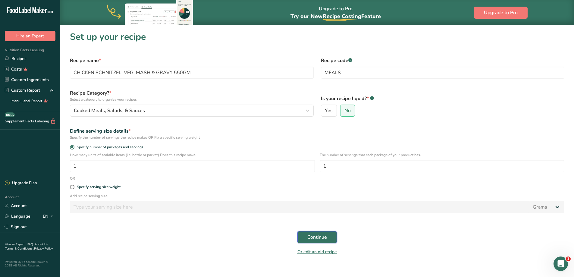
click at [313, 235] on span "Continue" at bounding box center [317, 236] width 20 height 7
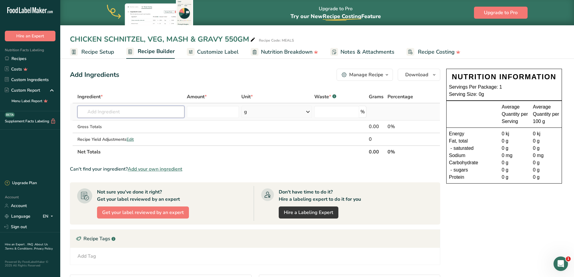
click at [138, 112] on input "text" at bounding box center [130, 112] width 107 height 12
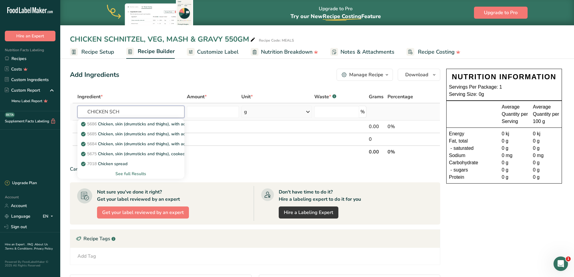
type input "CHICKEN SCH"
click at [135, 172] on div "See full Results" at bounding box center [130, 173] width 97 height 6
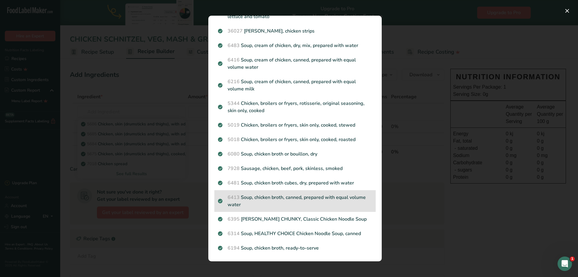
scroll to position [588, 0]
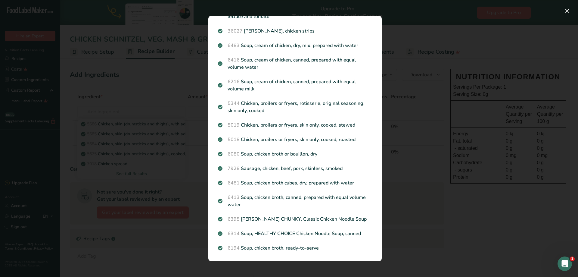
click at [125, 97] on div "Search results modal" at bounding box center [289, 138] width 578 height 277
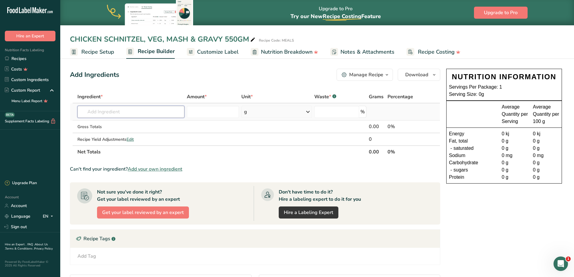
click at [104, 111] on input "text" at bounding box center [130, 112] width 107 height 12
drag, startPoint x: 111, startPoint y: 113, endPoint x: -24, endPoint y: 39, distance: 153.8
click at [0, 39] on html ".a-20{fill:#fff;} Hire an Expert Nutrition Facts Labeling Recipes Costs Custom …" at bounding box center [287, 179] width 574 height 359
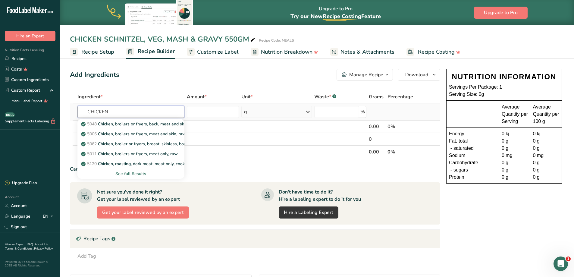
click at [130, 108] on input "CHICKEN" at bounding box center [130, 112] width 107 height 12
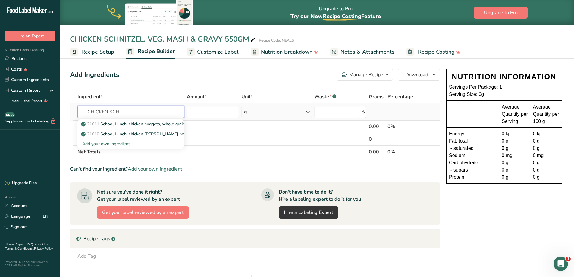
type input "CHICKEN SCH"
click at [124, 141] on div "Add your own ingredient" at bounding box center [130, 144] width 97 height 6
click at [104, 113] on input "text" at bounding box center [130, 112] width 107 height 12
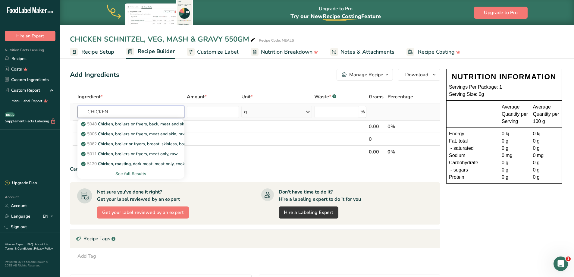
type input "CHICKEN"
click at [130, 175] on div "See full Results" at bounding box center [130, 173] width 97 height 6
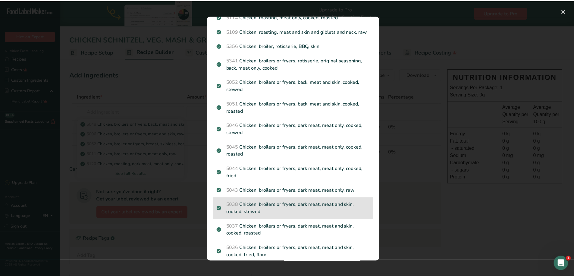
scroll to position [241, 0]
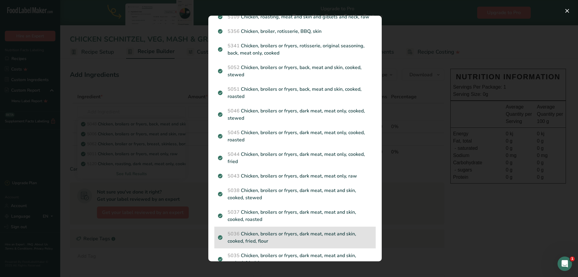
click at [277, 245] on p "5036 Chicken, broilers or fryers, dark meat, meat and skin, cooked, fried, flour" at bounding box center [295, 237] width 154 height 14
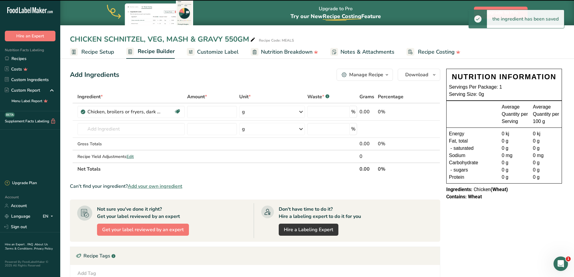
type input "0"
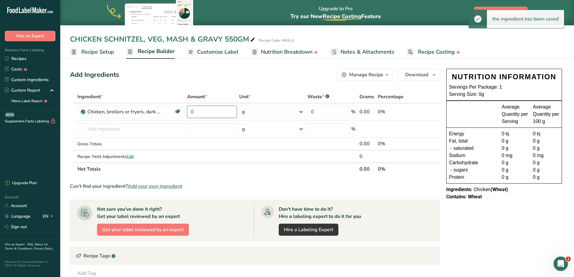
drag, startPoint x: 202, startPoint y: 110, endPoint x: 149, endPoint y: 92, distance: 55.4
click at [149, 92] on table "Ingredient * Amount * Unit * Waste * .a-a{fill:#347362;}.b-a{fill:#fff;} Grams …" at bounding box center [255, 132] width 370 height 85
type input "140"
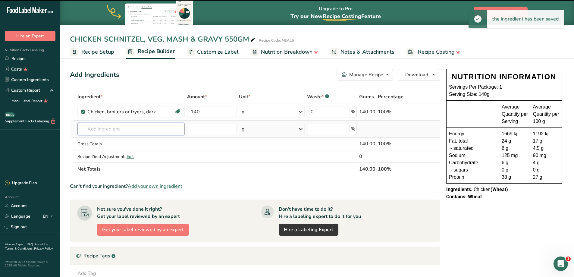
click at [125, 126] on input "text" at bounding box center [130, 129] width 107 height 12
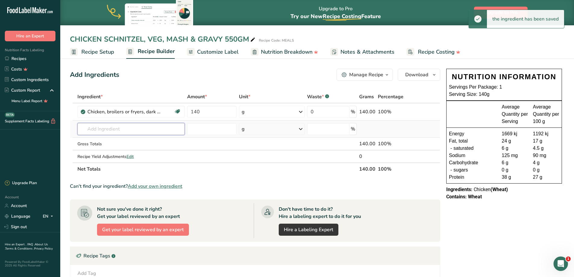
type input "B"
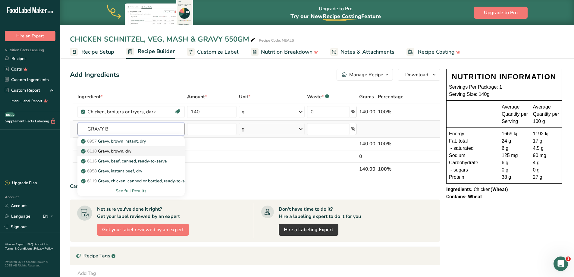
type input "GRAVY B"
click at [145, 153] on div "6118 Gravy, brown, dry" at bounding box center [126, 151] width 88 height 6
type input "Gravy, brown, dry"
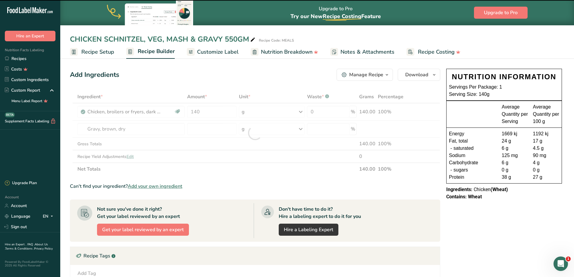
type input "0"
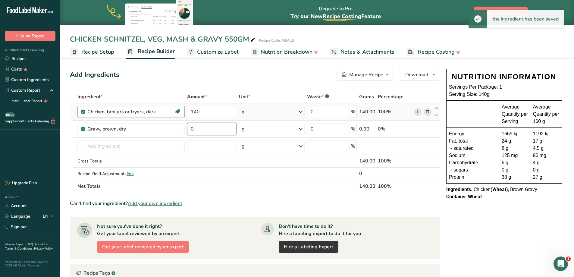
drag, startPoint x: 196, startPoint y: 129, endPoint x: 131, endPoint y: 111, distance: 67.2
click at [135, 112] on tbody "Chicken, broilers or fryers, dark meat, meat and skin, cooked, fried, flour Dai…" at bounding box center [255, 141] width 370 height 76
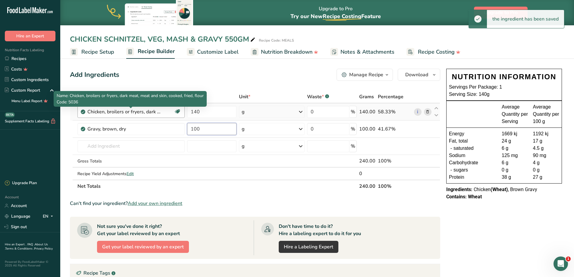
type input "100"
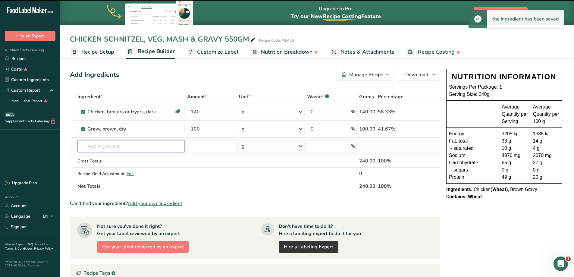
click at [105, 149] on input "text" at bounding box center [130, 146] width 107 height 12
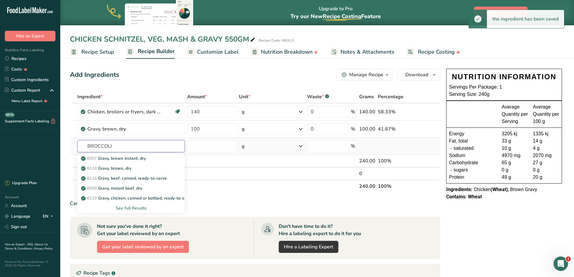
type input "BROCCOLI"
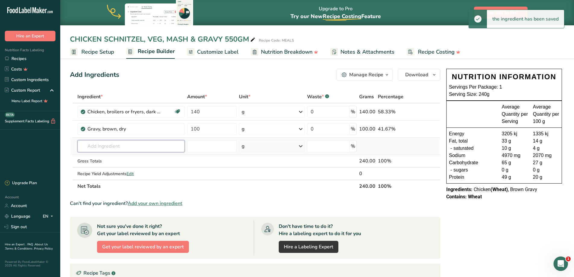
click at [105, 149] on input "text" at bounding box center [130, 146] width 107 height 12
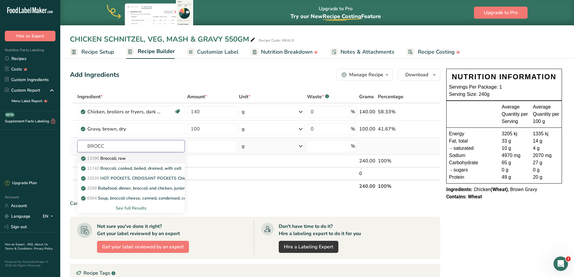
type input "BROCC"
click at [115, 161] on p "11090 Broccoli, raw" at bounding box center [103, 158] width 43 height 6
type input "Broccoli, raw"
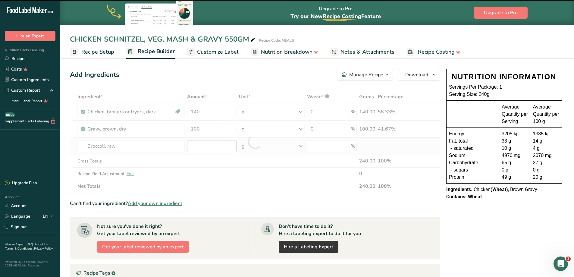
type input "0"
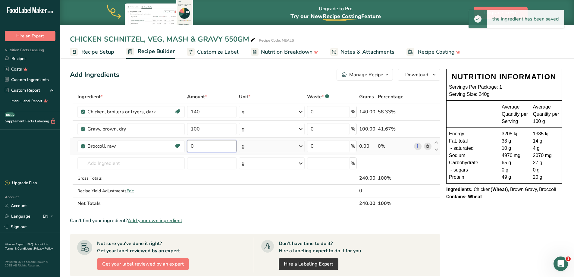
click at [197, 145] on input "0" at bounding box center [212, 146] width 50 height 12
type input "60"
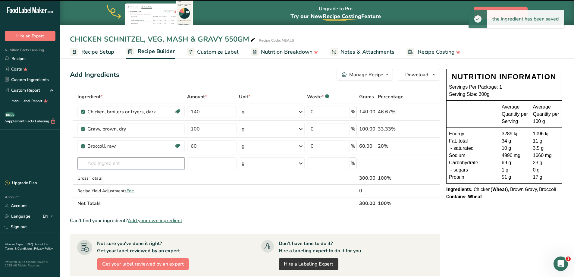
click at [108, 164] on input "text" at bounding box center [130, 163] width 107 height 12
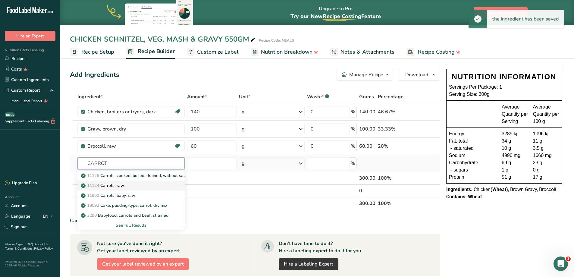
type input "CARROT"
click at [124, 186] on p "11124 [GEOGRAPHIC_DATA], raw" at bounding box center [103, 185] width 42 height 6
type input "Carrots, raw"
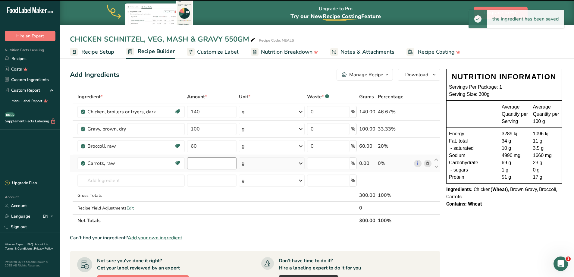
type input "0"
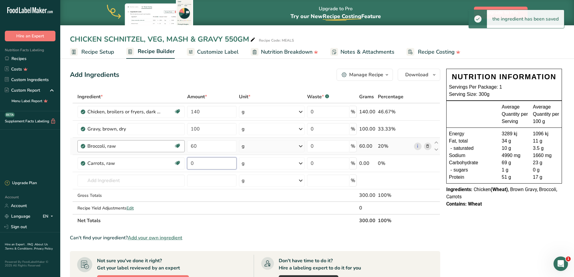
drag, startPoint x: 204, startPoint y: 161, endPoint x: 140, endPoint y: 145, distance: 65.4
click at [140, 145] on tbody "Chicken, broilers or fryers, dark meat, meat and skin, cooked, fried, flour Dai…" at bounding box center [255, 158] width 370 height 111
type input "50"
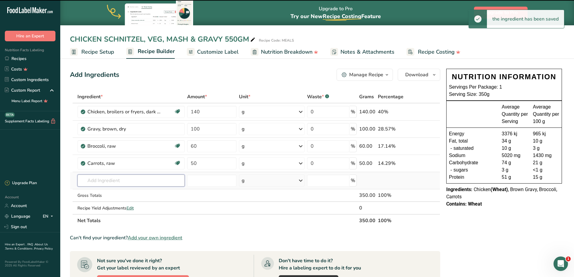
click at [114, 182] on input "text" at bounding box center [130, 180] width 107 height 12
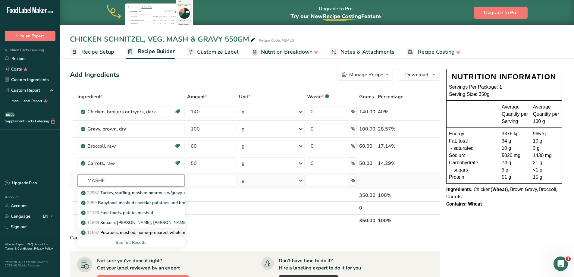
type input "MASHE"
click at [127, 234] on p "11657 Potatoes, mashed, home-prepared, whole milk added" at bounding box center [143, 232] width 122 height 6
type input "Potatoes, mashed, home-prepared, whole milk added"
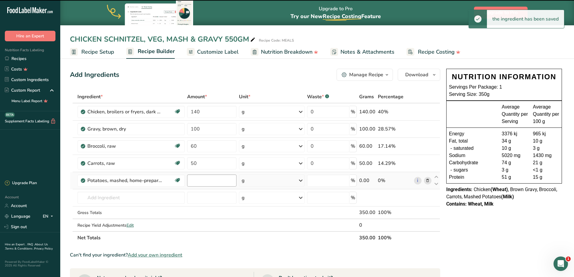
type input "0"
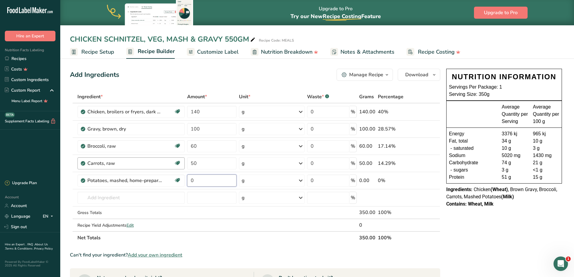
drag, startPoint x: 199, startPoint y: 183, endPoint x: 142, endPoint y: 161, distance: 61.0
click at [142, 161] on tbody "Chicken, broilers or fryers, dark meat, meat and skin, cooked, fried, flour Dai…" at bounding box center [255, 167] width 370 height 128
type input "280"
click at [376, 75] on div "Manage Recipe" at bounding box center [366, 74] width 34 height 7
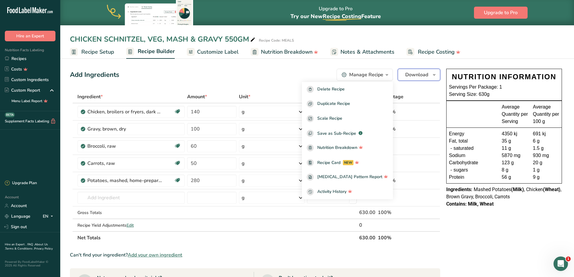
click at [420, 70] on button "Download" at bounding box center [419, 75] width 42 height 12
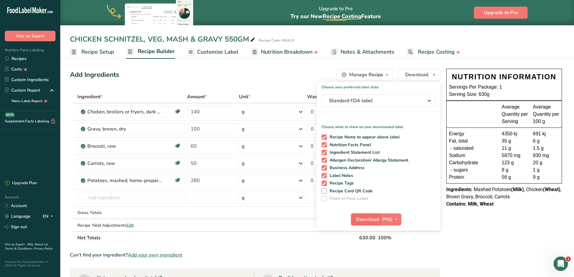
click at [378, 219] on span "Download" at bounding box center [367, 219] width 23 height 7
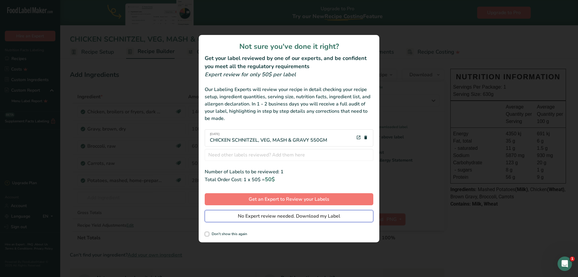
click at [288, 218] on span "No Expert review needed. Download my Label" at bounding box center [289, 215] width 102 height 7
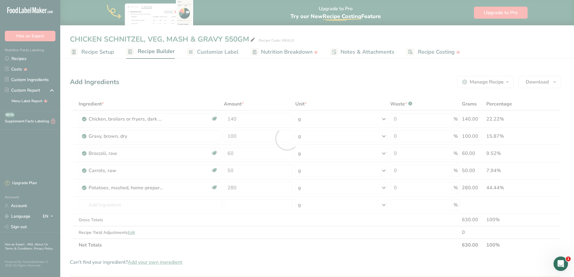
scroll to position [0, 0]
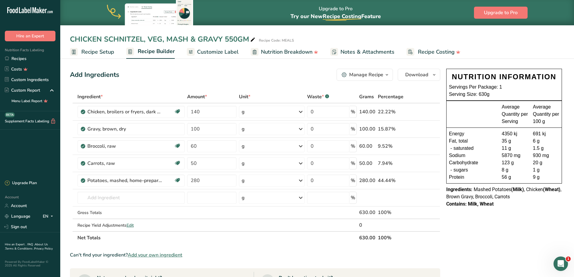
drag, startPoint x: 430, startPoint y: 29, endPoint x: 378, endPoint y: 12, distance: 54.4
click at [430, 29] on div "CHICKEN SCHNITZEL, VEG, MASH & GRAVY 550GM Recipe Code: MEALS Recipe Setup Reci…" at bounding box center [317, 29] width 514 height 59
click at [18, 56] on link "Recipes" at bounding box center [30, 58] width 60 height 11
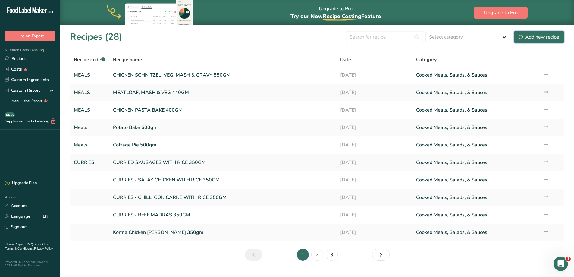
click at [538, 38] on div "Add new recipe" at bounding box center [539, 36] width 40 height 7
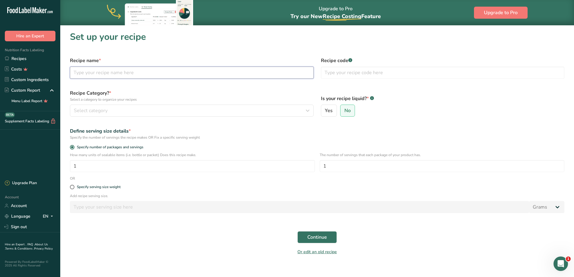
click at [123, 72] on input "text" at bounding box center [192, 73] width 244 height 12
type input "h"
type input "Honey Chicken and Fried Rice 500gm"
type input "Meals"
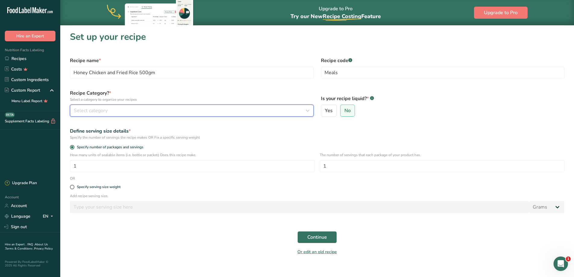
click at [172, 108] on div "Select category" at bounding box center [190, 110] width 232 height 7
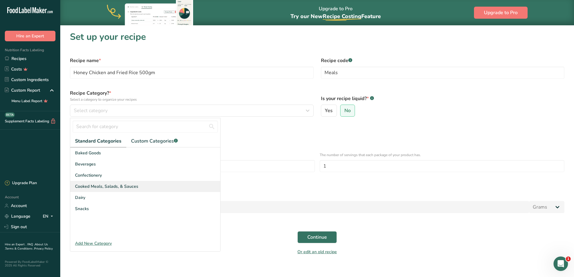
click at [128, 186] on span "Cooked Meals, Salads, & Sauces" at bounding box center [106, 186] width 63 height 6
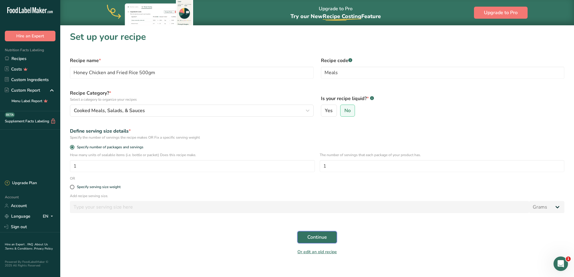
click at [314, 237] on span "Continue" at bounding box center [317, 236] width 20 height 7
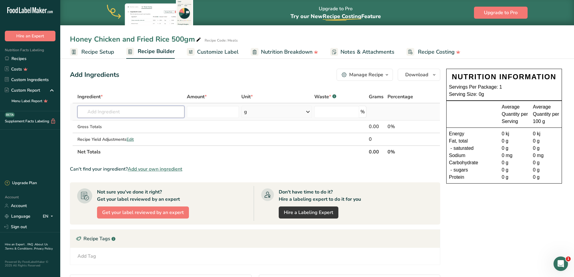
click at [101, 108] on input "text" at bounding box center [130, 112] width 107 height 12
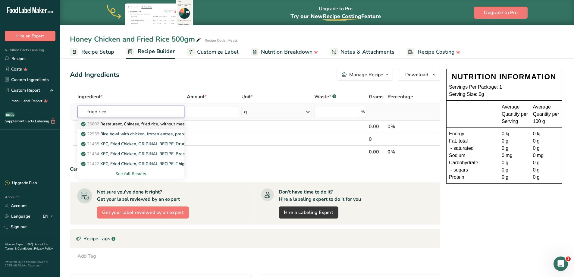
type input "fried rice"
click at [139, 126] on p "36602 Restaurant, Chinese, fried rice, without meat" at bounding box center [134, 124] width 104 height 6
type input "Restaurant, Chinese, fried rice, without meat"
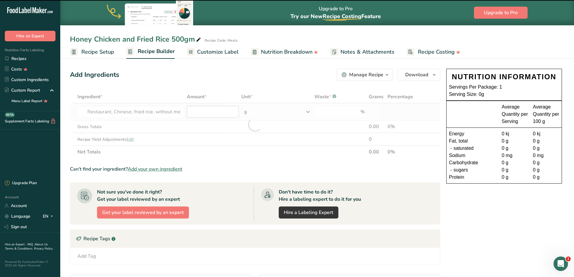
type input "0"
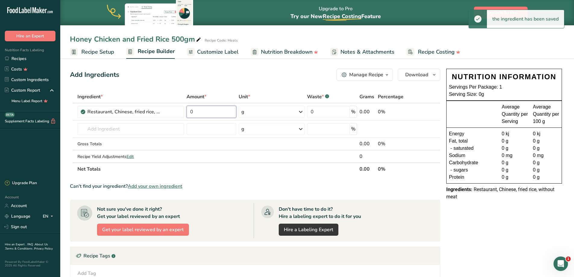
drag, startPoint x: 207, startPoint y: 115, endPoint x: 155, endPoint y: 87, distance: 59.0
click at [152, 102] on table "Ingredient * Amount * Unit * Waste * .a-a{fill:#347362;}.b-a{fill:#fff;} Grams …" at bounding box center [255, 132] width 370 height 85
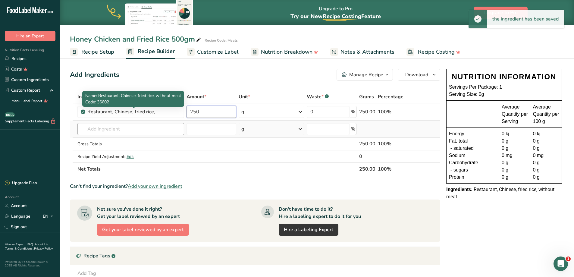
type input "250"
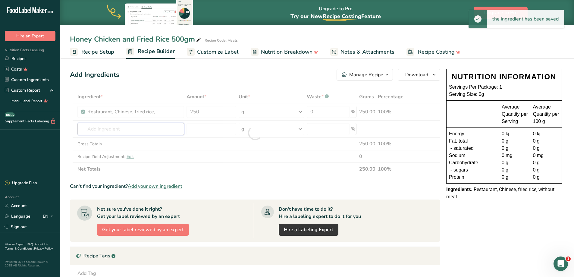
click at [134, 134] on div "Ingredient * Amount * Unit * Waste * .a-a{fill:#347362;}.b-a{fill:#fff;} Grams …" at bounding box center [255, 132] width 370 height 85
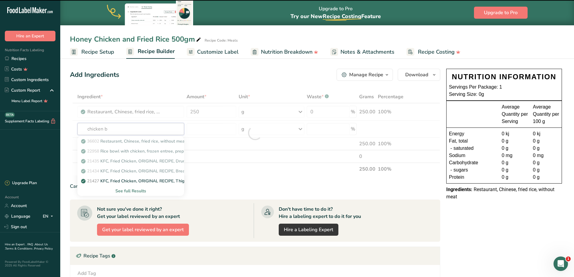
type input "chicken ba"
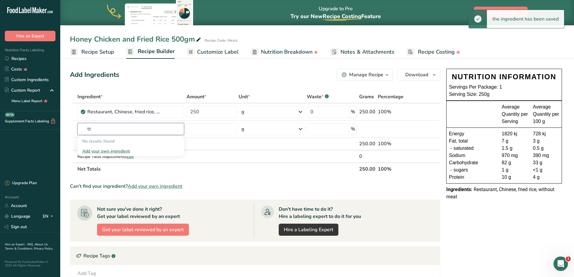
type input "t"
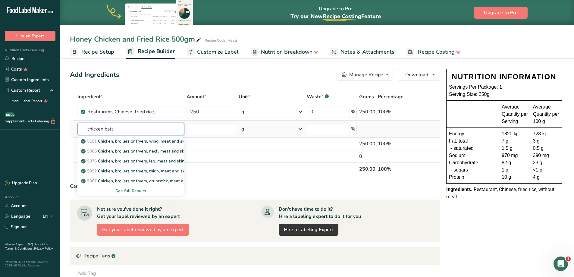
type input "chicken batt"
click at [140, 189] on div "See full Results" at bounding box center [130, 191] width 97 height 6
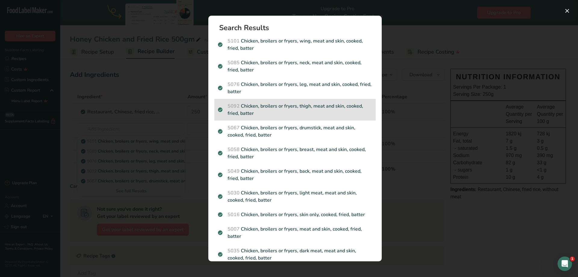
click at [317, 115] on p "5092 Chicken, broilers or fryers, thigh, meat and skin, cooked, fried, batter" at bounding box center [295, 109] width 154 height 14
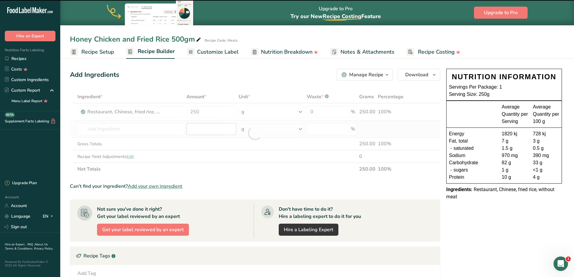
type input "0"
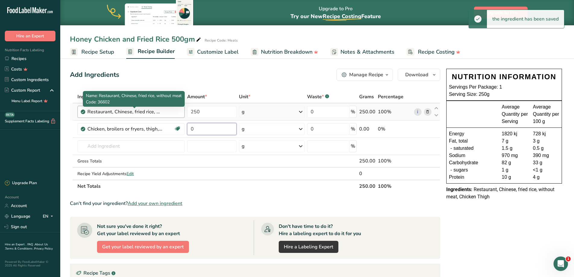
drag, startPoint x: 210, startPoint y: 129, endPoint x: 142, endPoint y: 111, distance: 69.9
click at [142, 111] on tbody "Restaurant, Chinese, fried rice, without meat 250 g Portions 1 cup Weight Units…" at bounding box center [255, 141] width 370 height 76
type input "250"
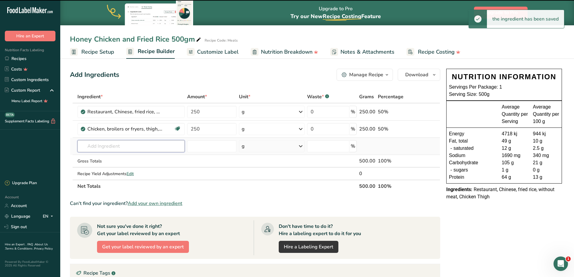
click at [100, 145] on input "text" at bounding box center [130, 146] width 107 height 12
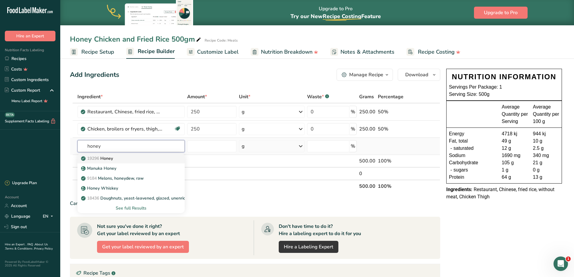
type input "honey"
click at [111, 160] on p "19296 Honey" at bounding box center [97, 158] width 31 height 6
type input "Honey"
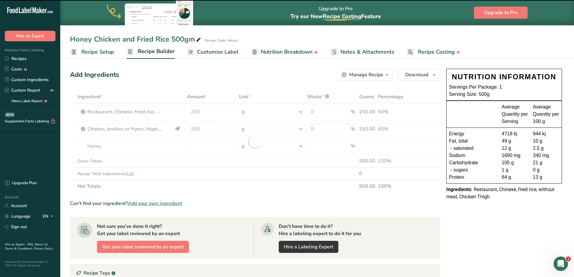
type input "0"
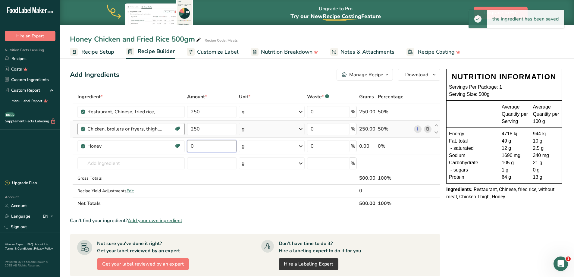
drag, startPoint x: 202, startPoint y: 146, endPoint x: 122, endPoint y: 128, distance: 81.6
click at [123, 129] on tbody "Restaurant, Chinese, fried rice, without meat 250 g Portions 1 cup Weight Units…" at bounding box center [255, 149] width 370 height 93
type input "70"
click at [107, 162] on input "text" at bounding box center [130, 163] width 107 height 12
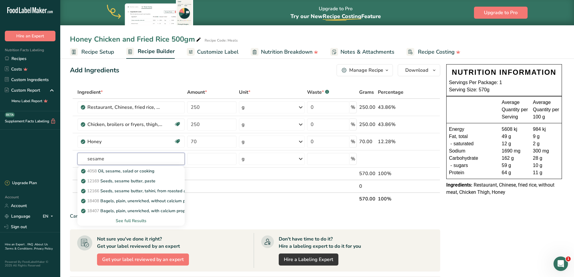
scroll to position [30, 0]
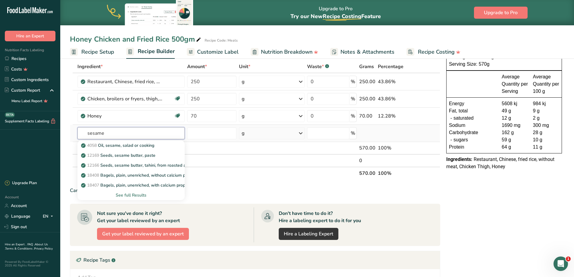
type input "sesame"
click at [137, 196] on div "See full Results" at bounding box center [131, 195] width 98 height 6
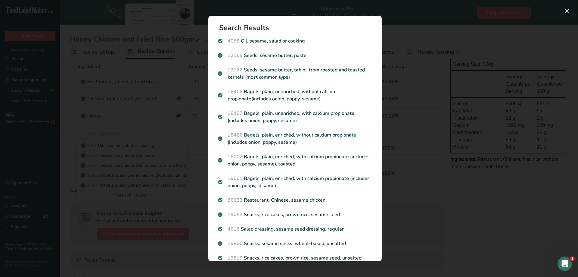
click at [296, 54] on p "12169 Seeds, sesame butter, paste" at bounding box center [295, 55] width 154 height 7
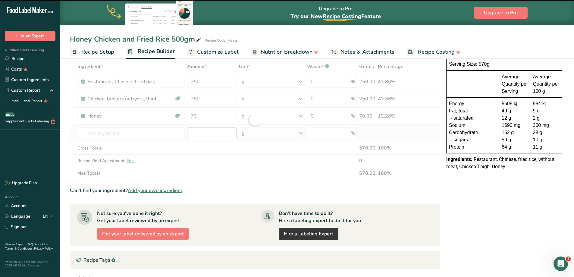
type input "0"
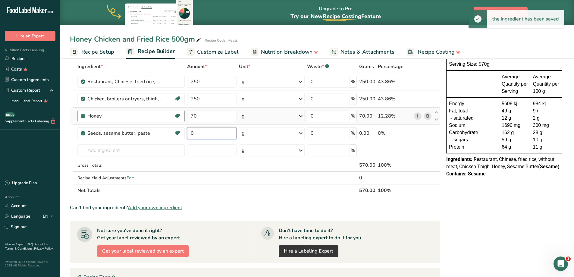
drag, startPoint x: 206, startPoint y: 135, endPoint x: 167, endPoint y: 111, distance: 45.6
click at [168, 116] on tbody "Restaurant, Chinese, fried rice, without meat 250 g Portions 1 cup Weight Units…" at bounding box center [255, 128] width 370 height 111
type input "10"
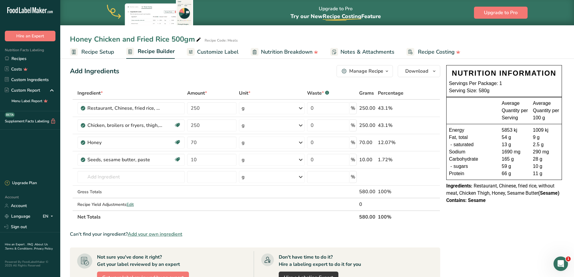
scroll to position [0, 0]
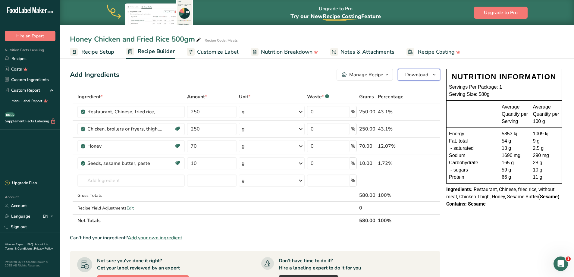
click at [415, 74] on span "Download" at bounding box center [416, 74] width 23 height 7
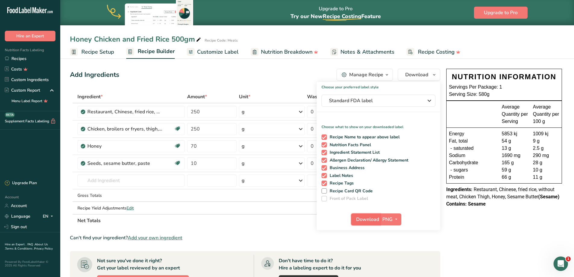
click at [368, 217] on span "Download" at bounding box center [367, 219] width 23 height 7
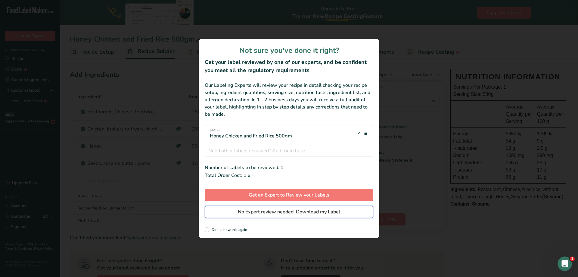
click at [308, 212] on span "No Expert review needed. Download my Label" at bounding box center [289, 211] width 102 height 7
